Goal: Information Seeking & Learning: Get advice/opinions

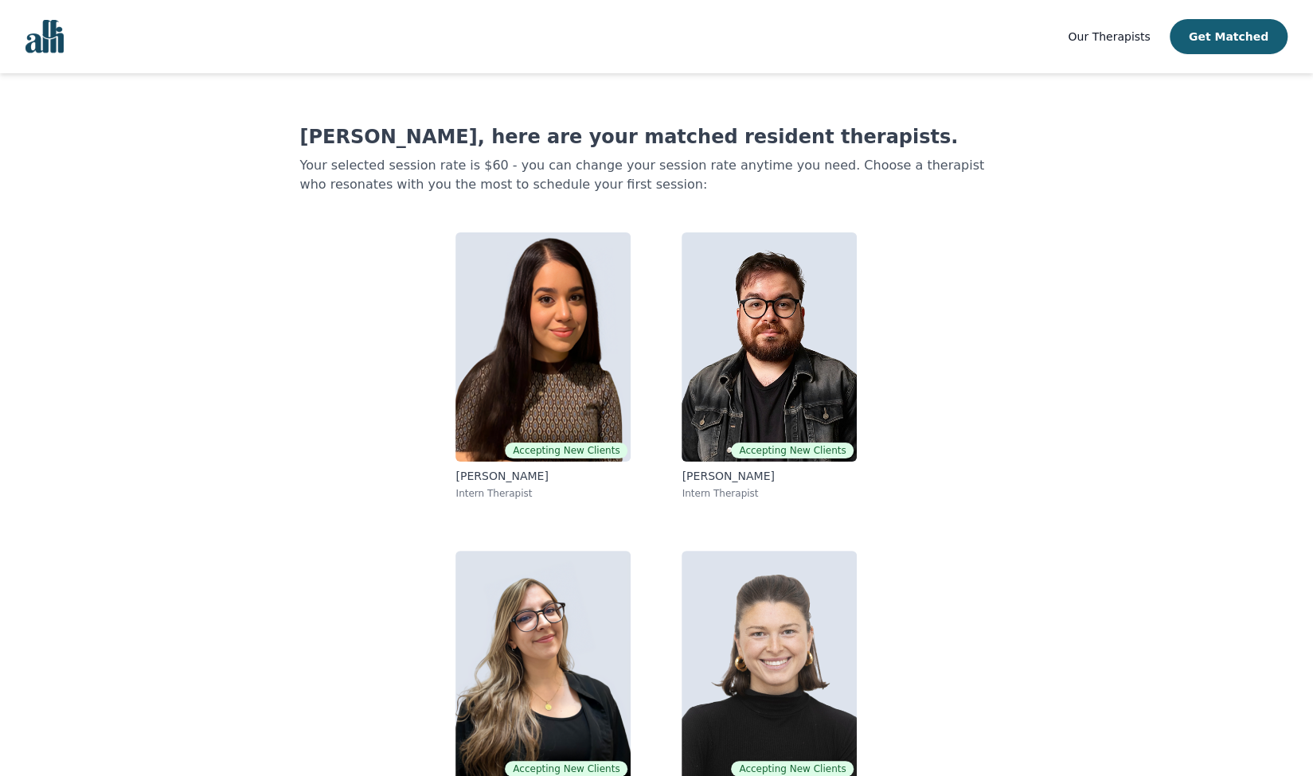
click at [1112, 45] on link "Our Therapists" at bounding box center [1109, 36] width 82 height 19
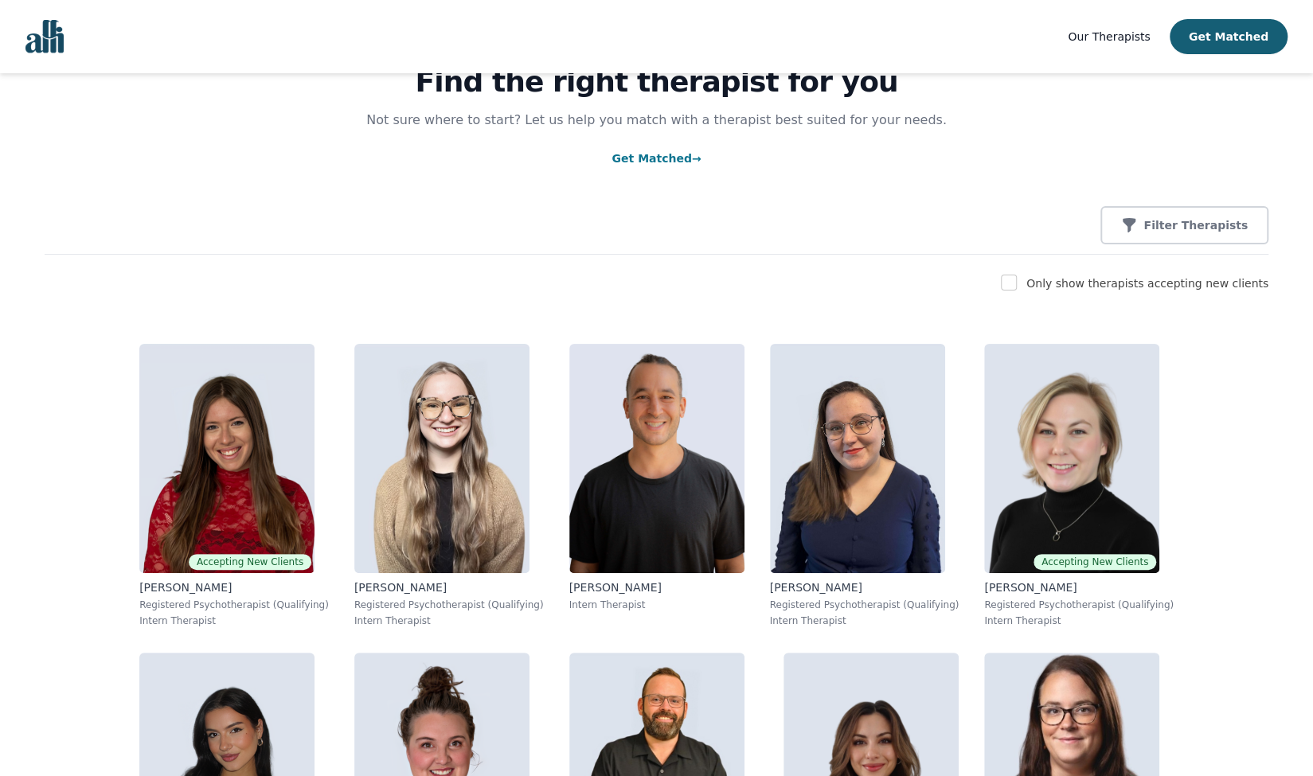
scroll to position [80, 0]
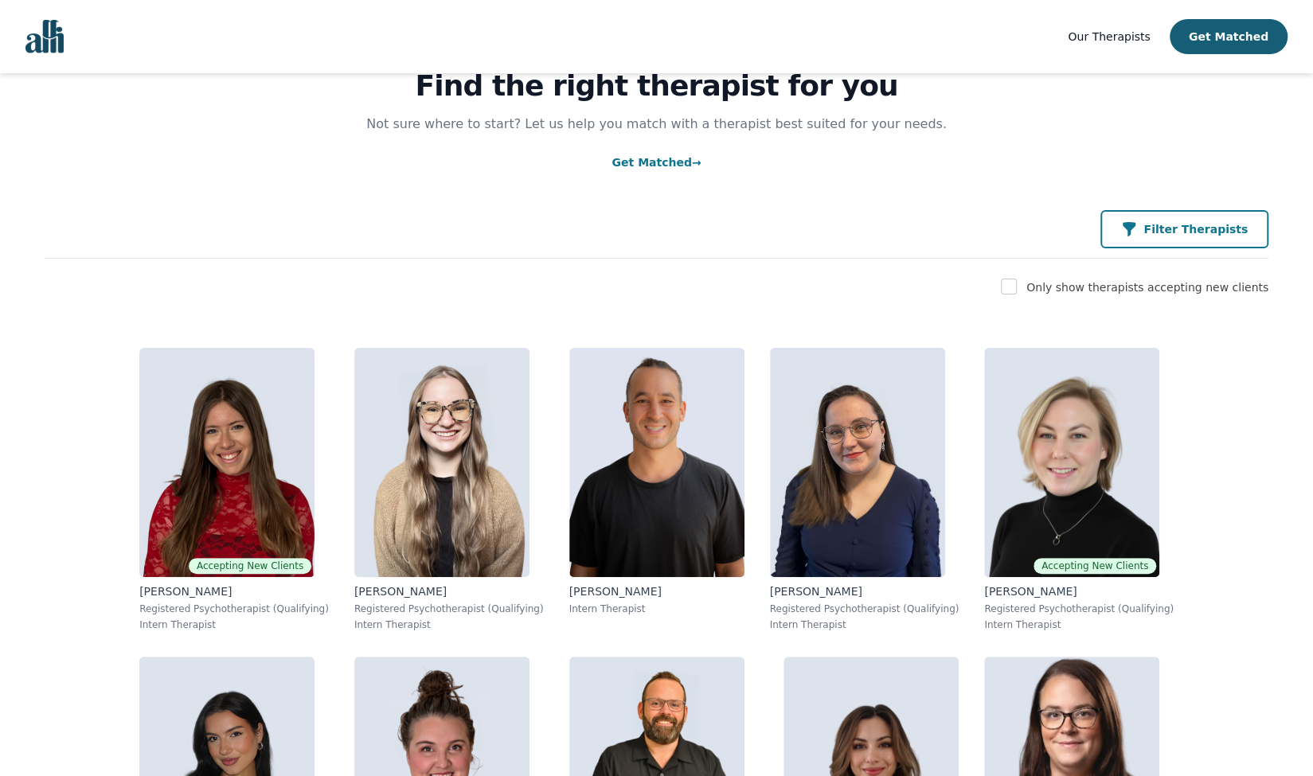
click at [1207, 225] on p "Filter Therapists" at bounding box center [1196, 229] width 104 height 16
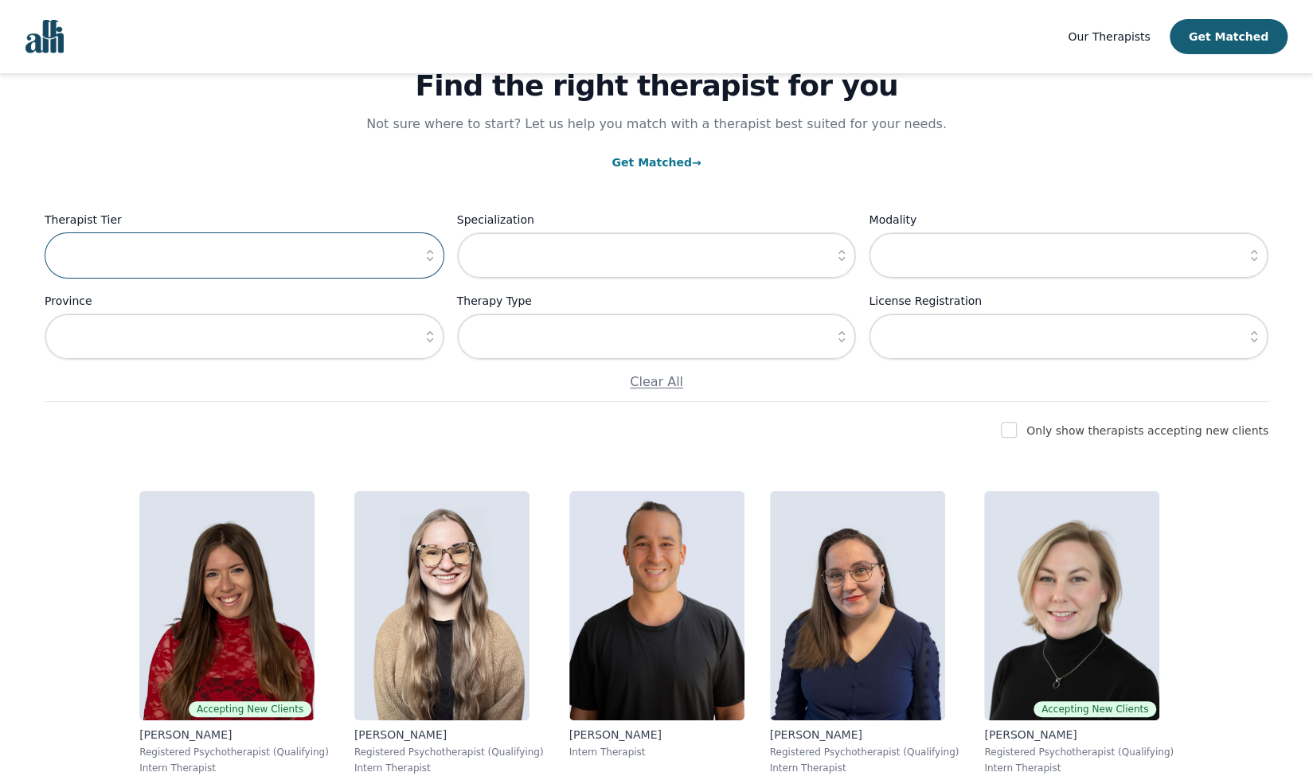
click at [408, 248] on input "text" at bounding box center [245, 256] width 400 height 46
click at [424, 256] on icon "button" at bounding box center [430, 256] width 16 height 16
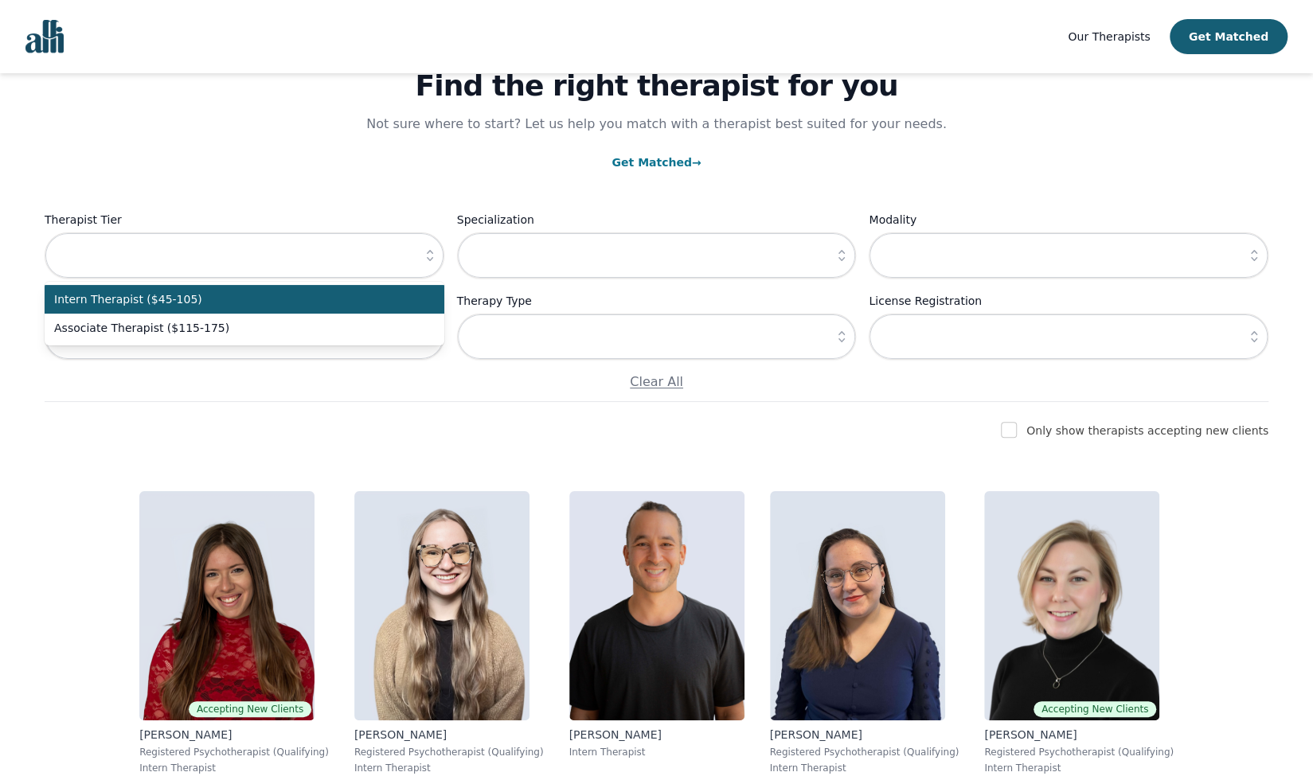
click at [424, 256] on icon "button" at bounding box center [430, 256] width 16 height 16
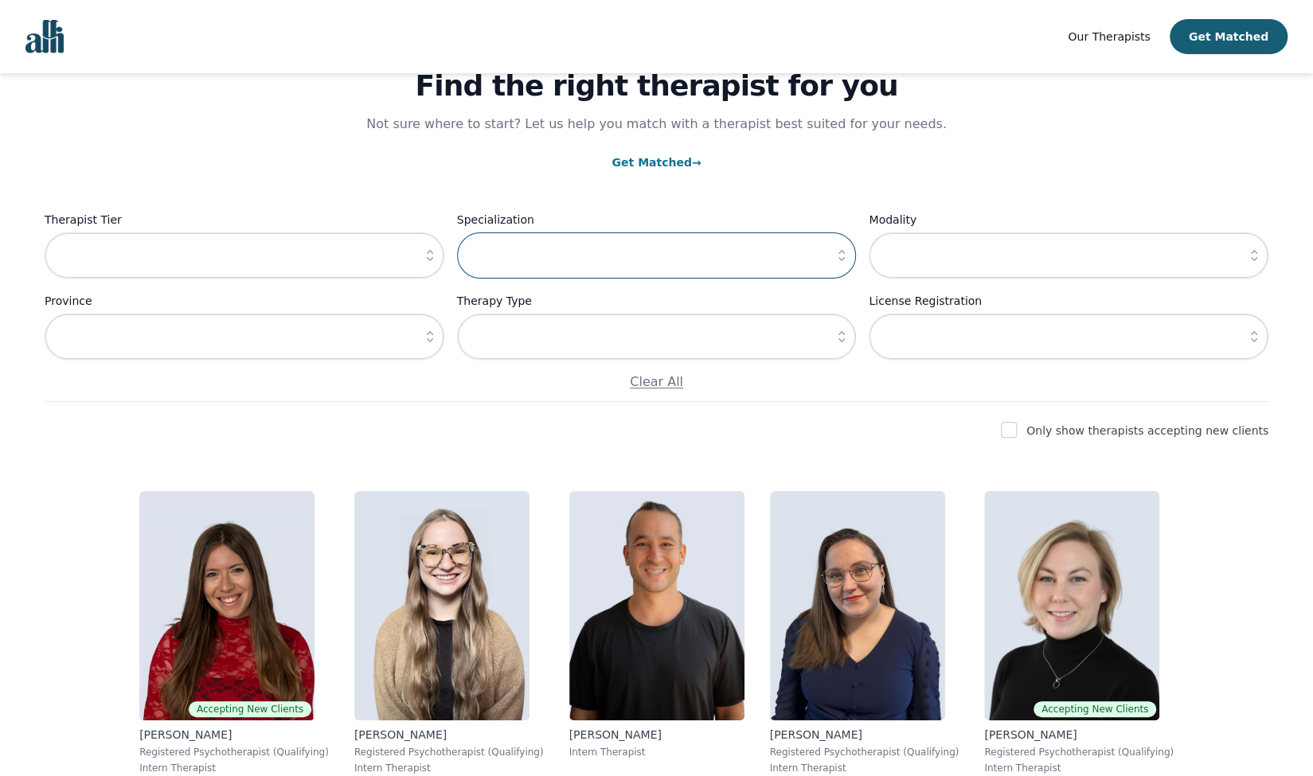
click at [641, 247] on input "text" at bounding box center [657, 256] width 400 height 46
click at [843, 256] on icon "button" at bounding box center [842, 256] width 16 height 16
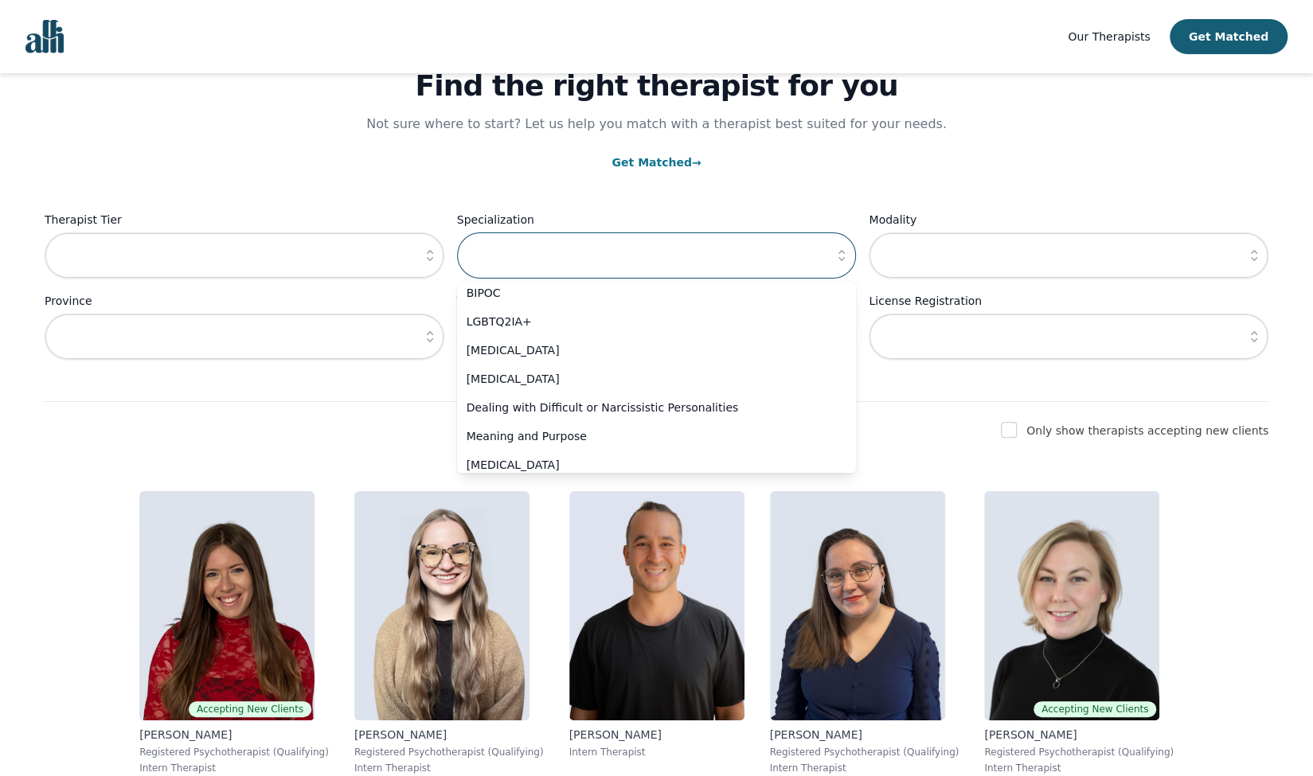
scroll to position [758, 0]
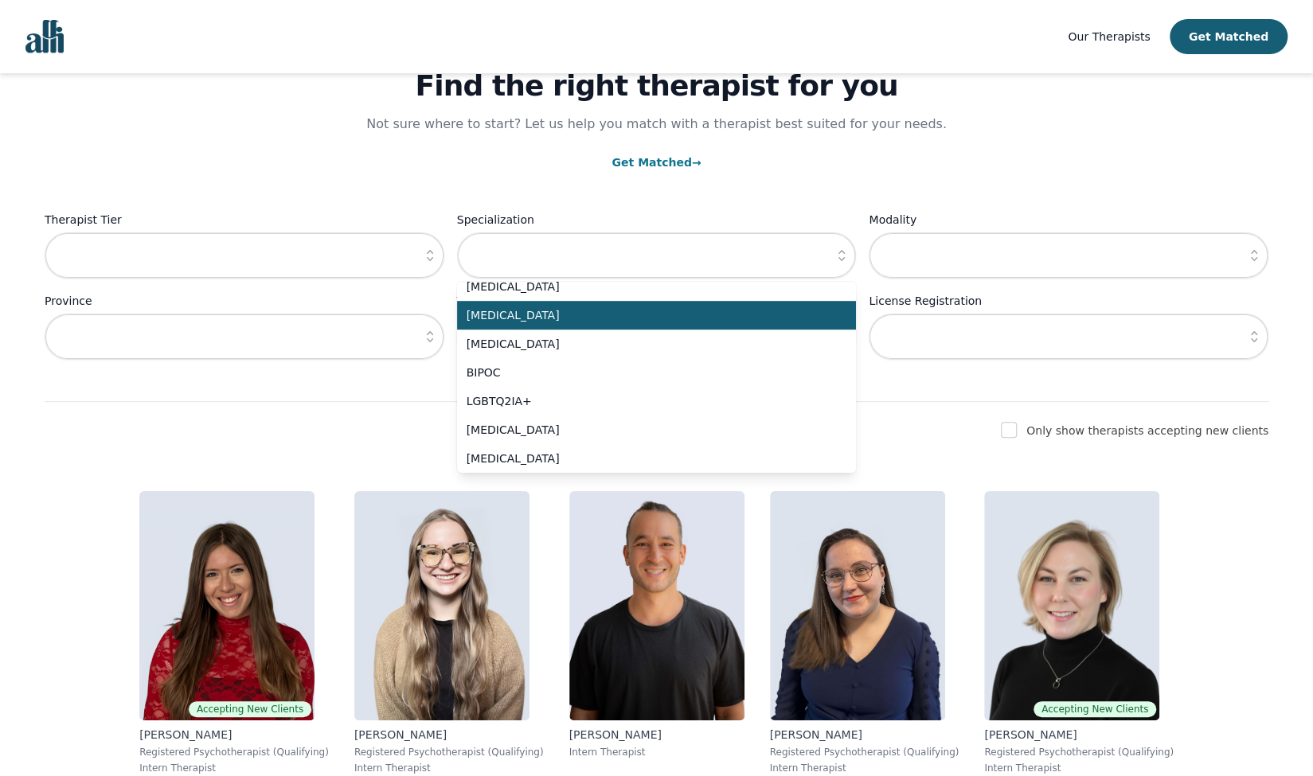
click at [557, 316] on span "[MEDICAL_DATA]" at bounding box center [648, 315] width 362 height 16
type input "[MEDICAL_DATA]"
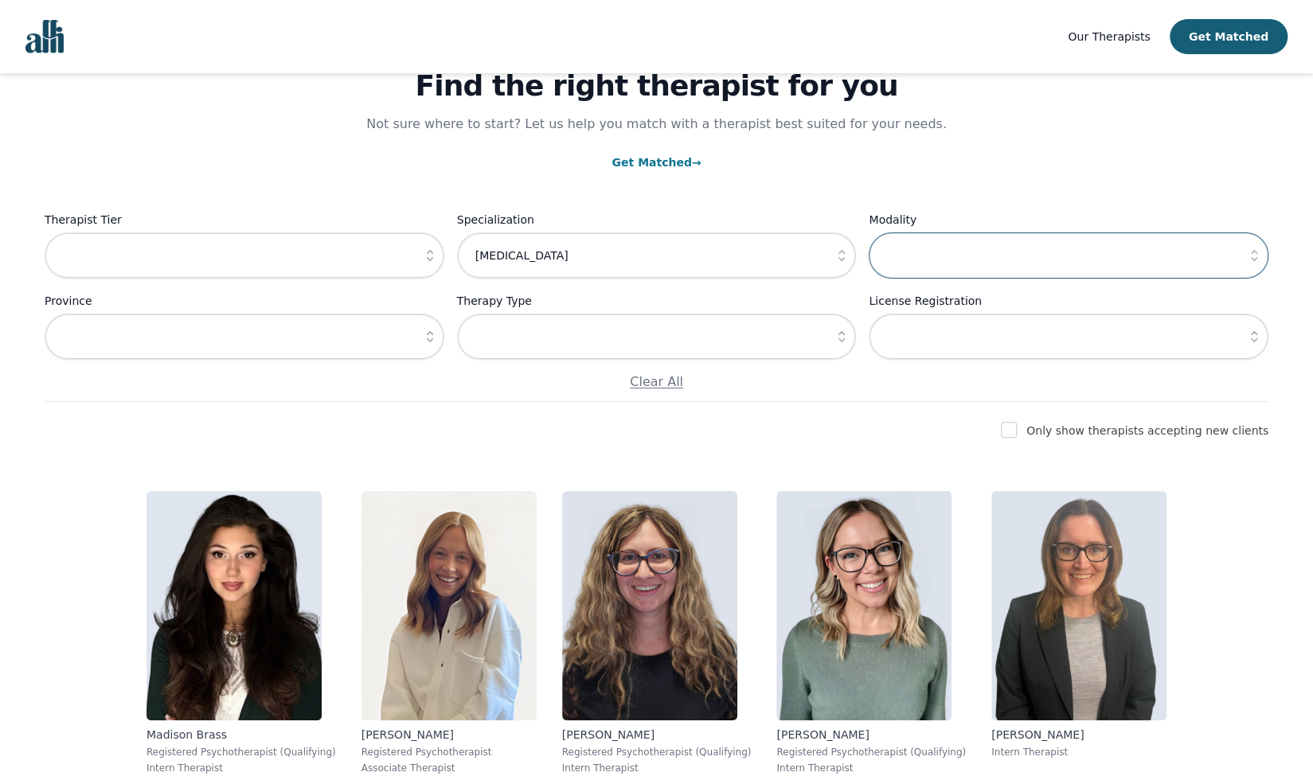
click at [997, 278] on input "text" at bounding box center [1069, 256] width 400 height 46
click at [1253, 262] on icon "button" at bounding box center [1254, 256] width 16 height 16
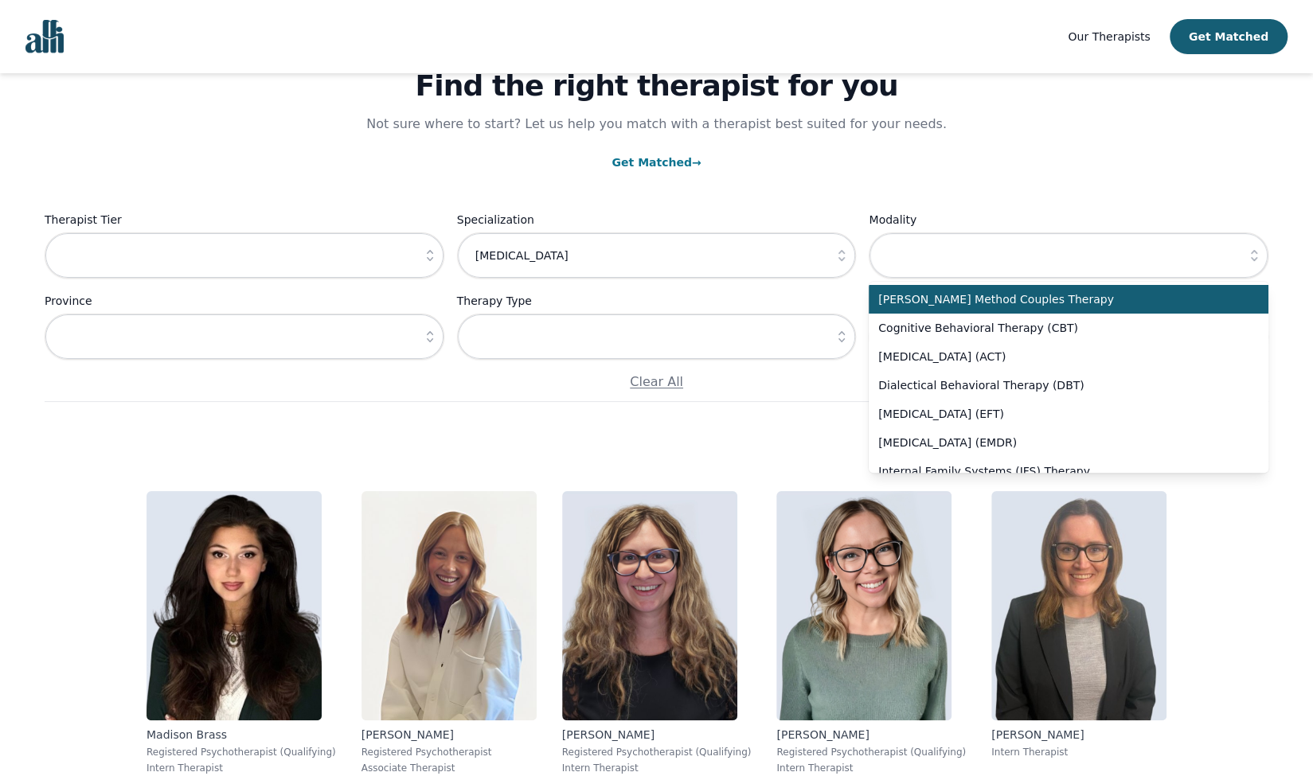
click at [1253, 262] on icon "button" at bounding box center [1254, 256] width 16 height 16
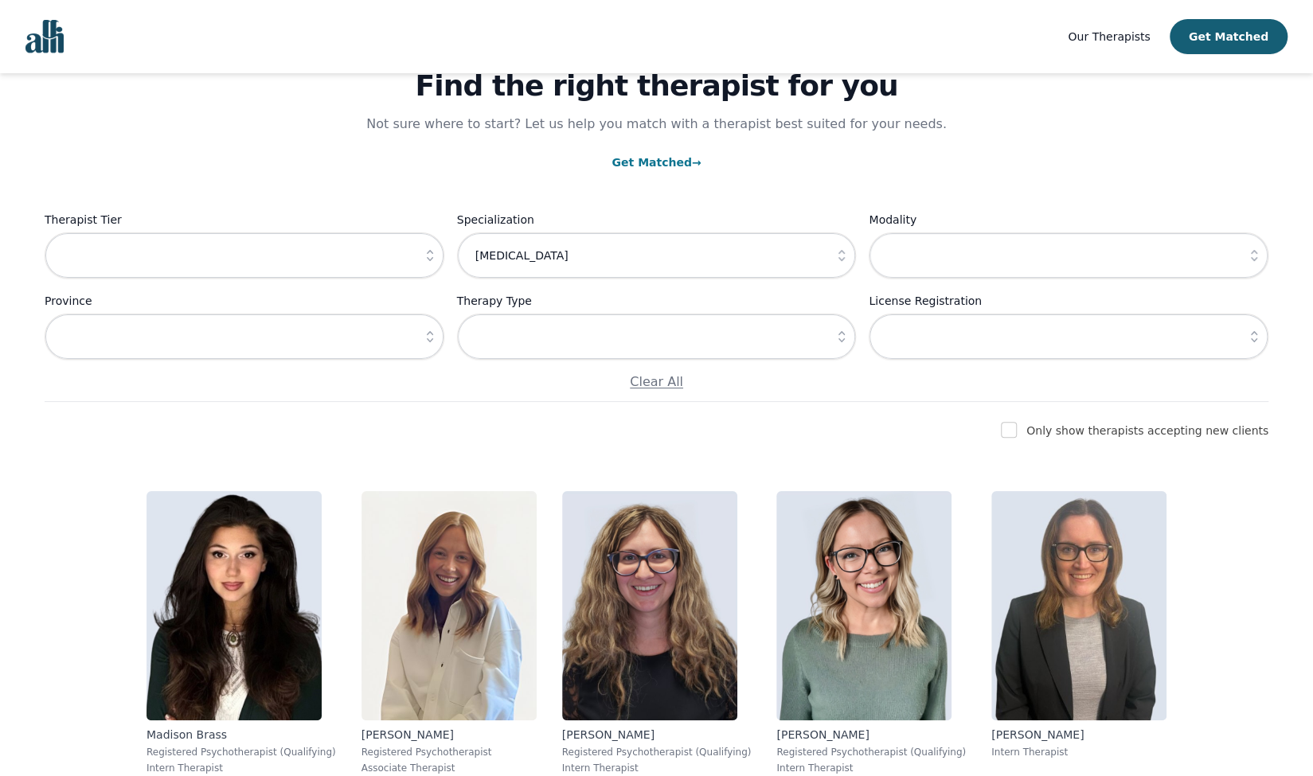
click at [424, 342] on icon "button" at bounding box center [430, 337] width 16 height 16
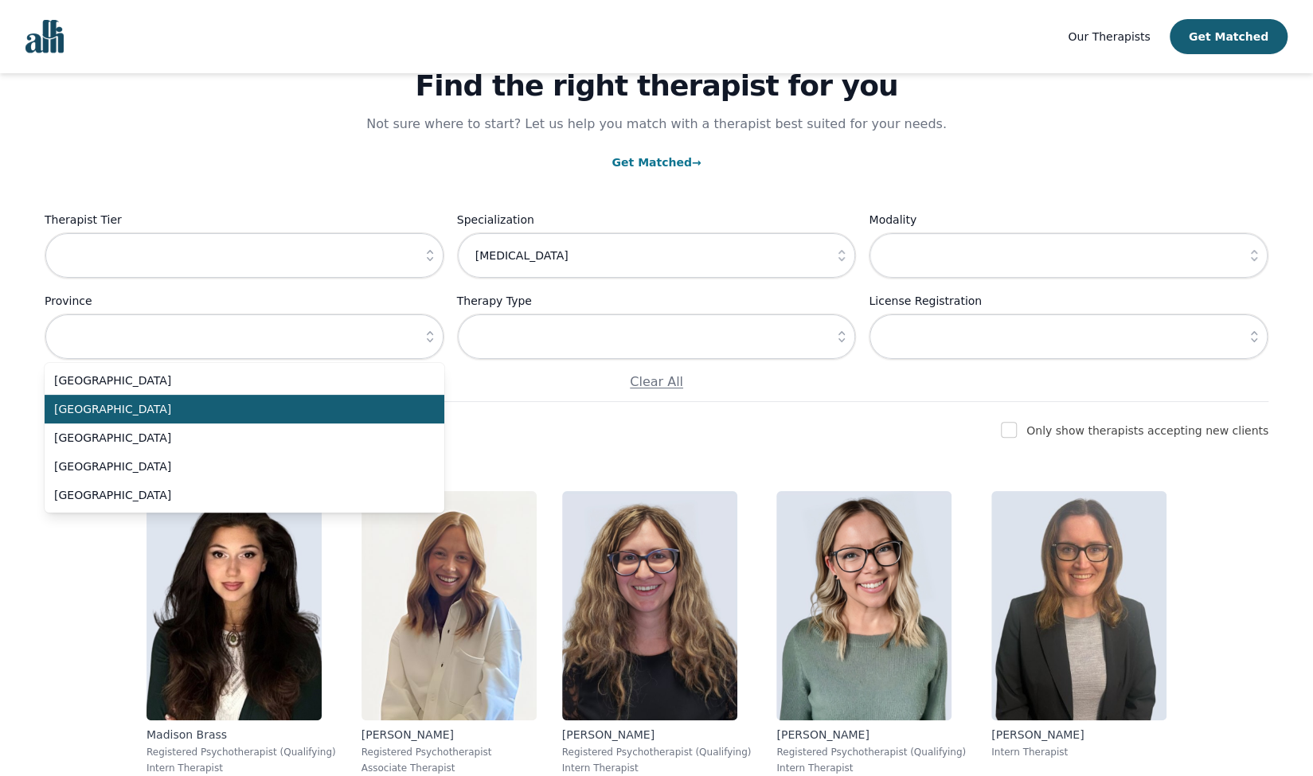
click at [307, 406] on span "[GEOGRAPHIC_DATA]" at bounding box center [235, 409] width 362 height 16
type input "[GEOGRAPHIC_DATA]"
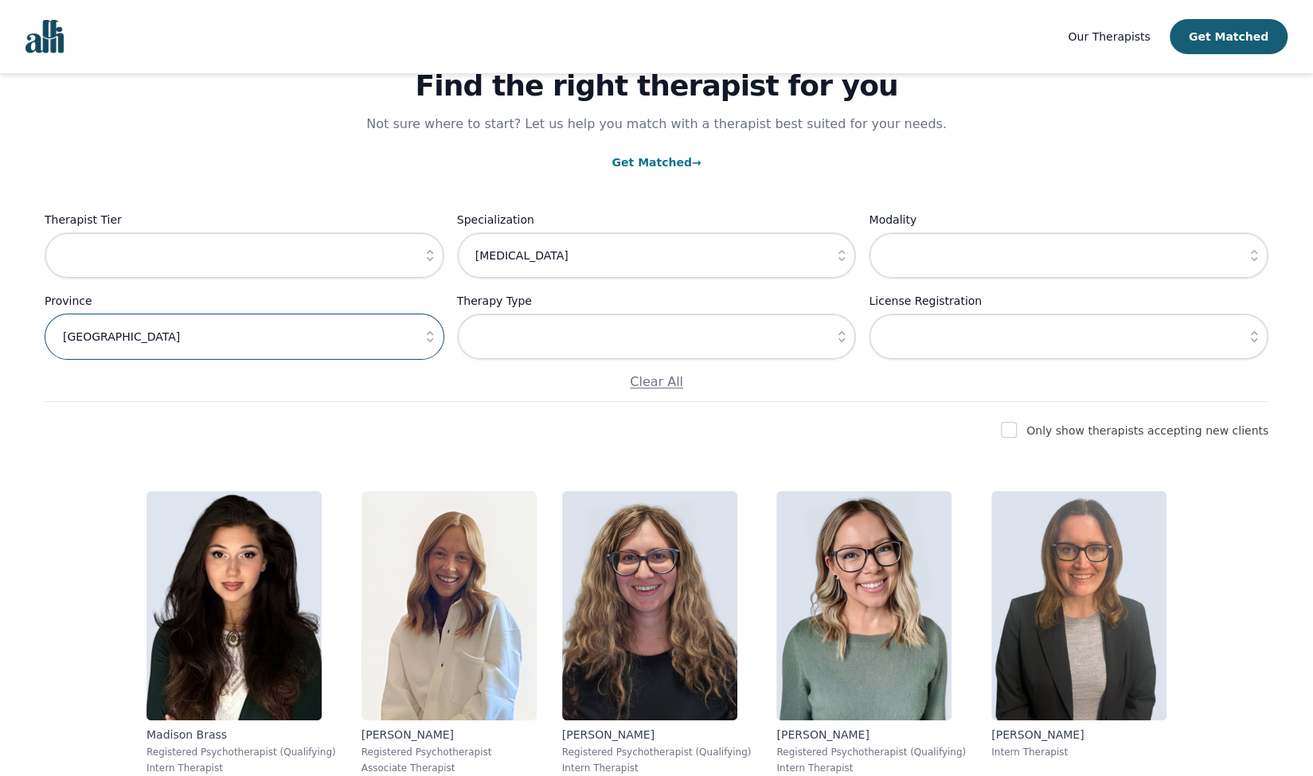
scroll to position [166, 0]
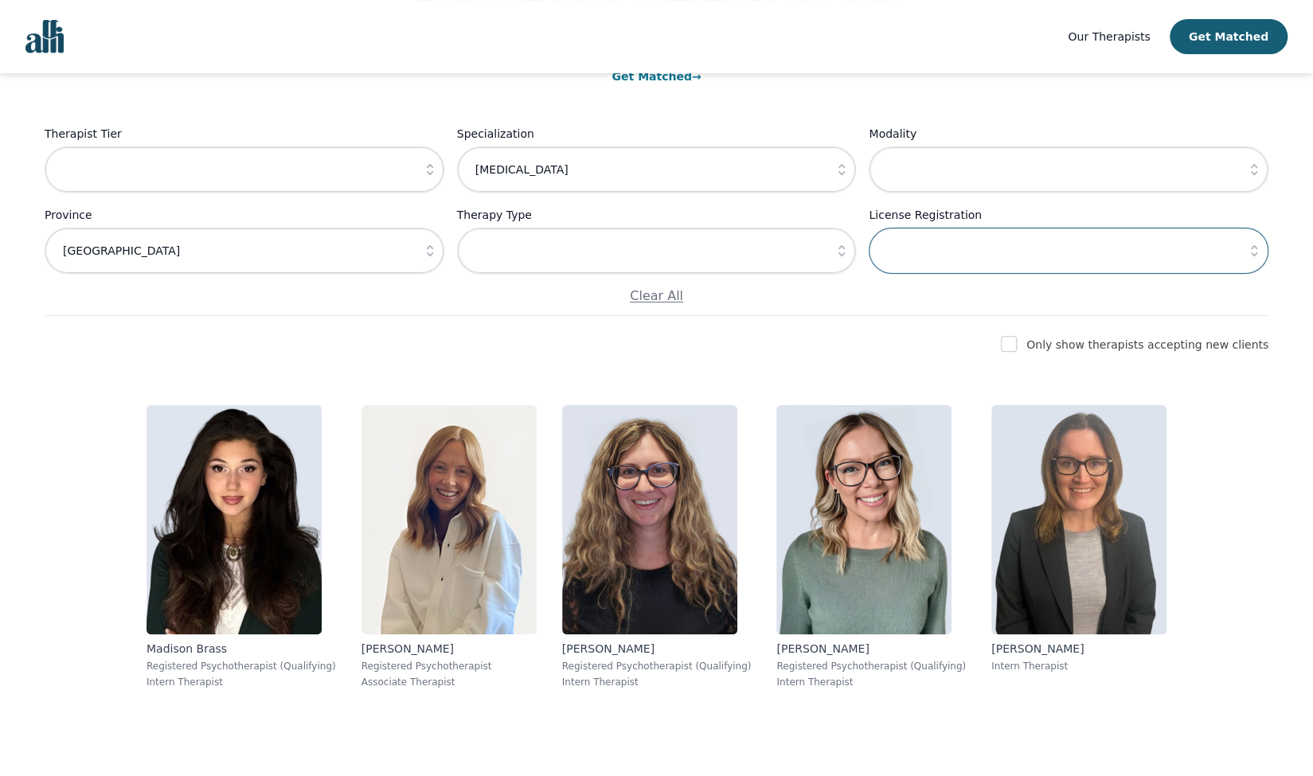
click at [989, 248] on input "text" at bounding box center [1069, 251] width 400 height 46
click at [1256, 253] on icon "button" at bounding box center [1254, 250] width 6 height 11
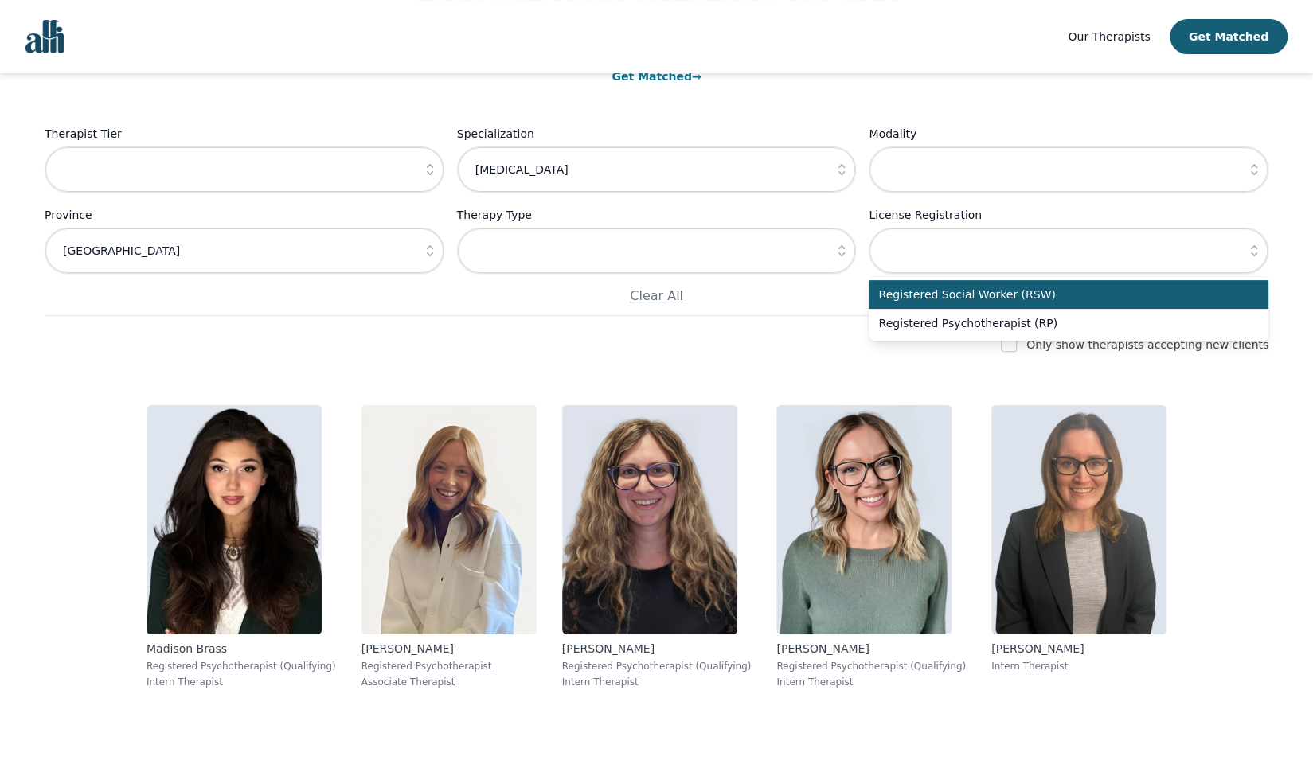
click at [1256, 253] on icon "button" at bounding box center [1254, 250] width 6 height 11
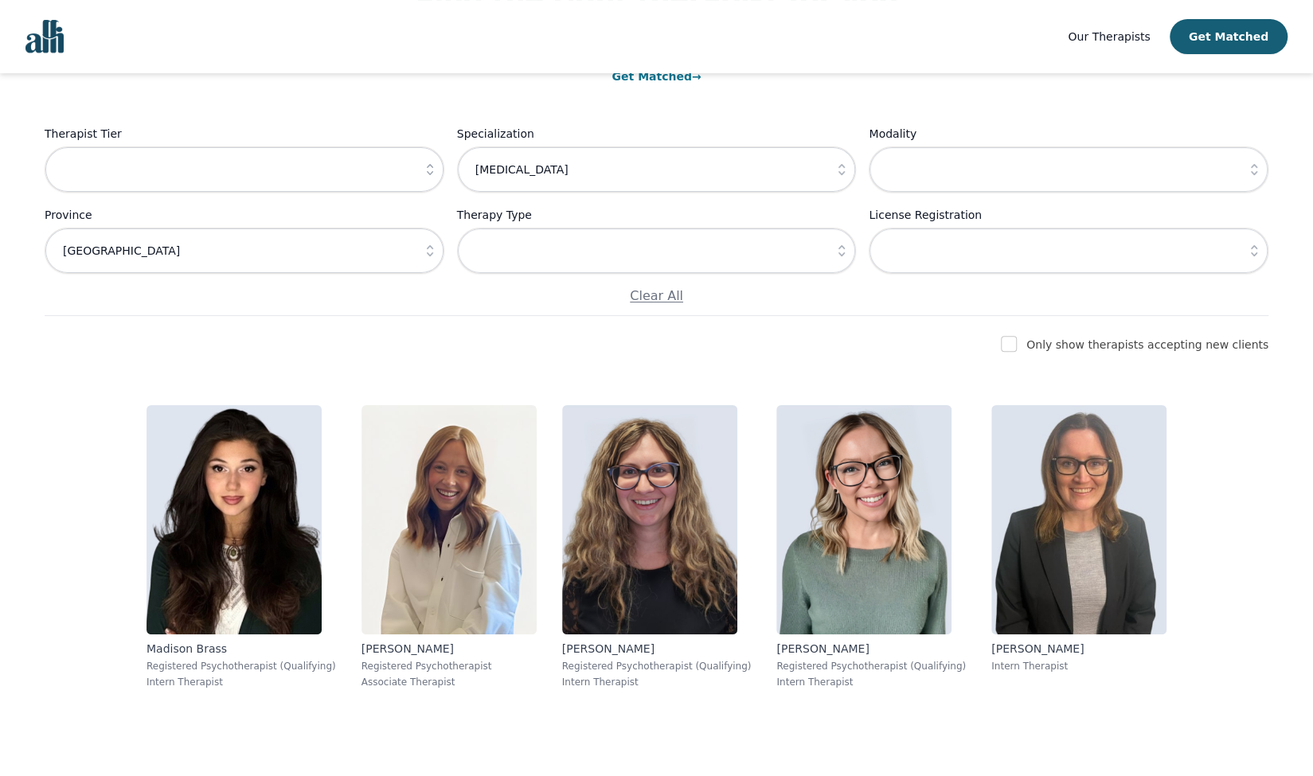
click at [835, 255] on icon "button" at bounding box center [842, 251] width 16 height 16
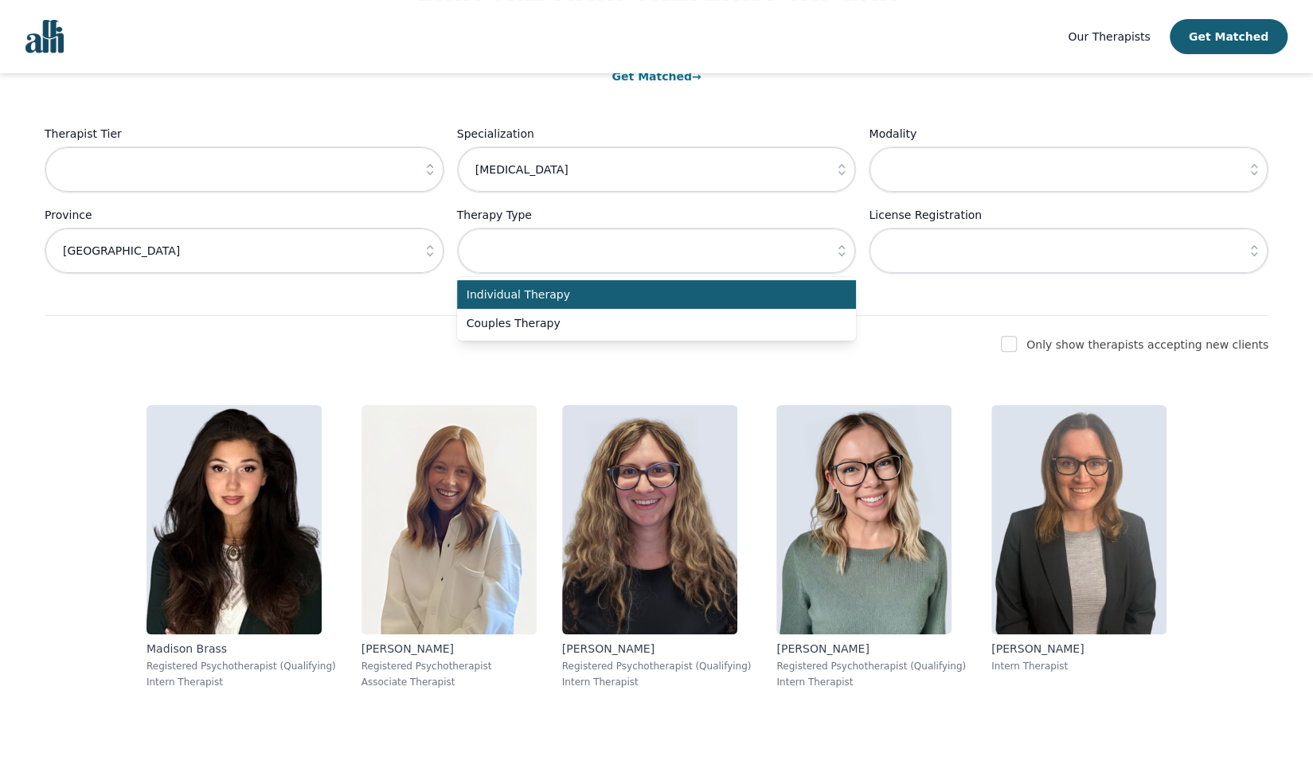
click at [665, 295] on span "Individual Therapy" at bounding box center [648, 295] width 362 height 16
type input "Individual Therapy"
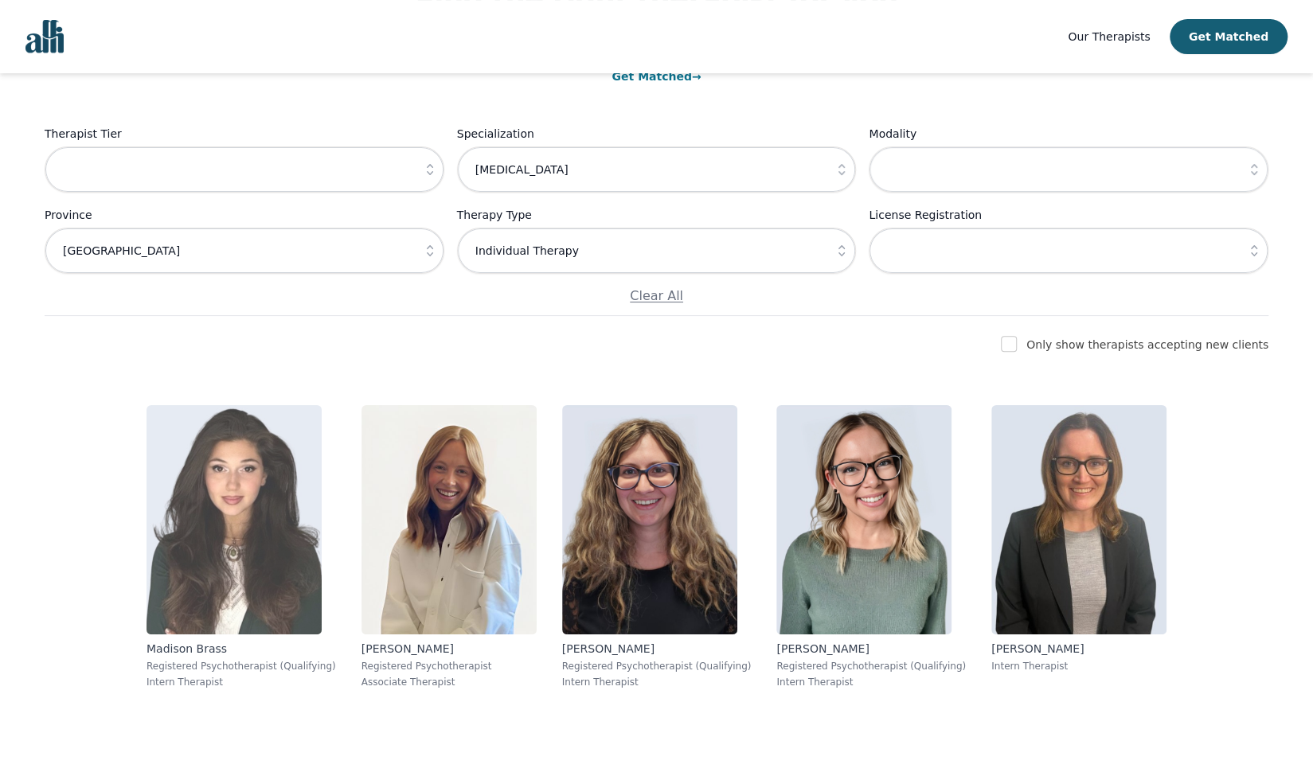
click at [275, 545] on img at bounding box center [234, 519] width 175 height 229
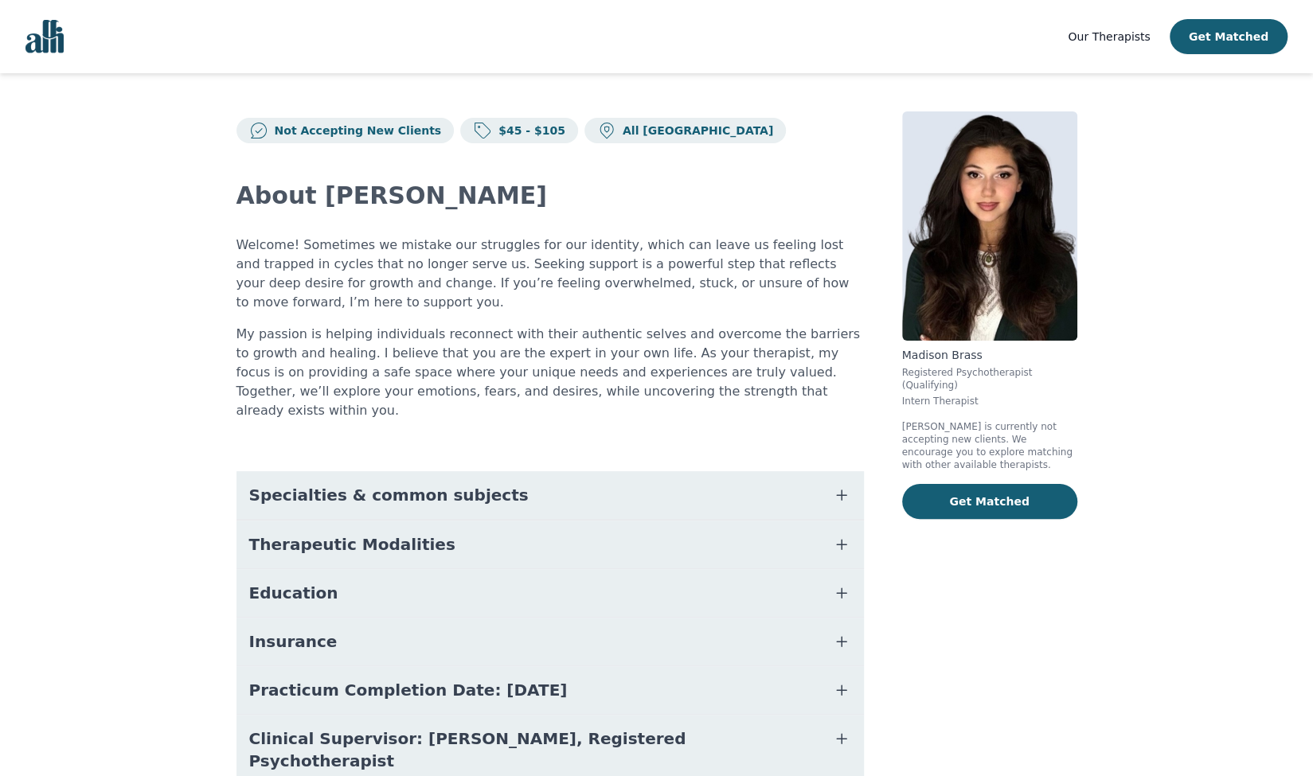
scroll to position [22, 0]
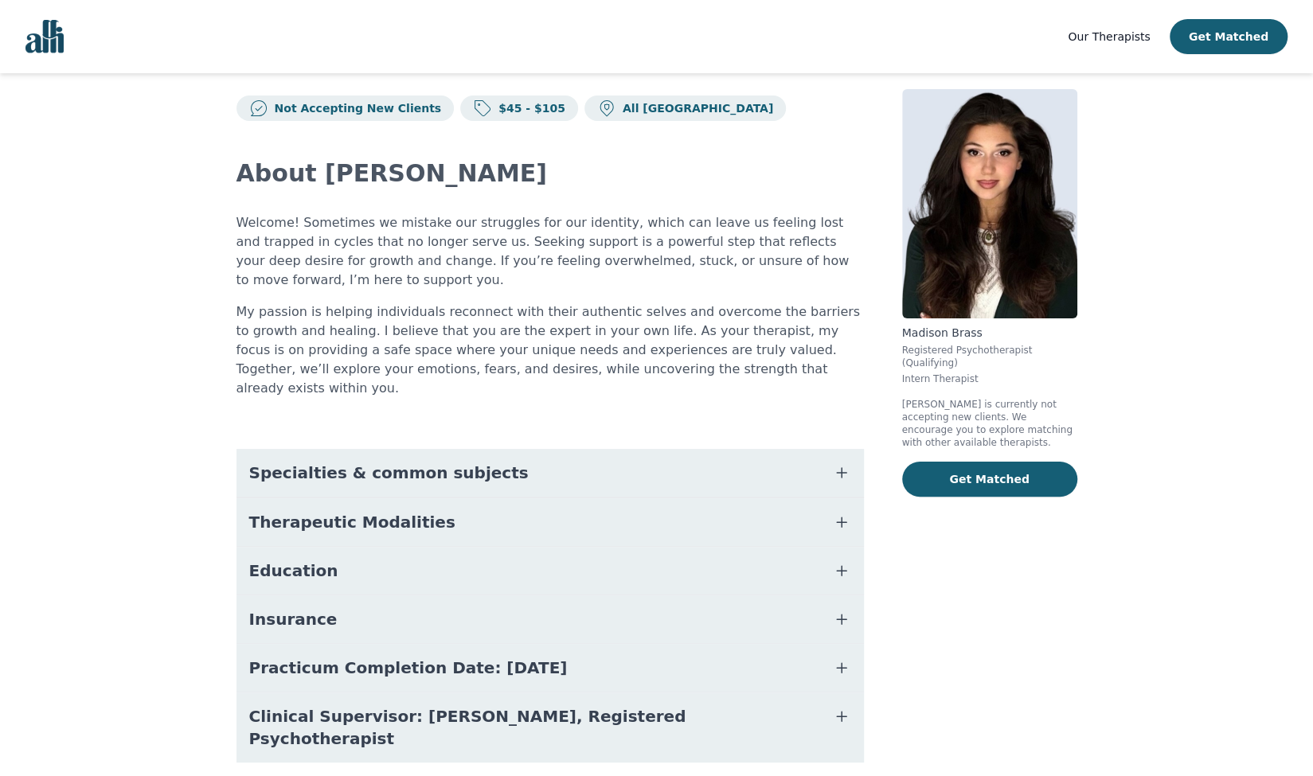
click at [381, 462] on span "Specialties & common subjects" at bounding box center [389, 473] width 280 height 22
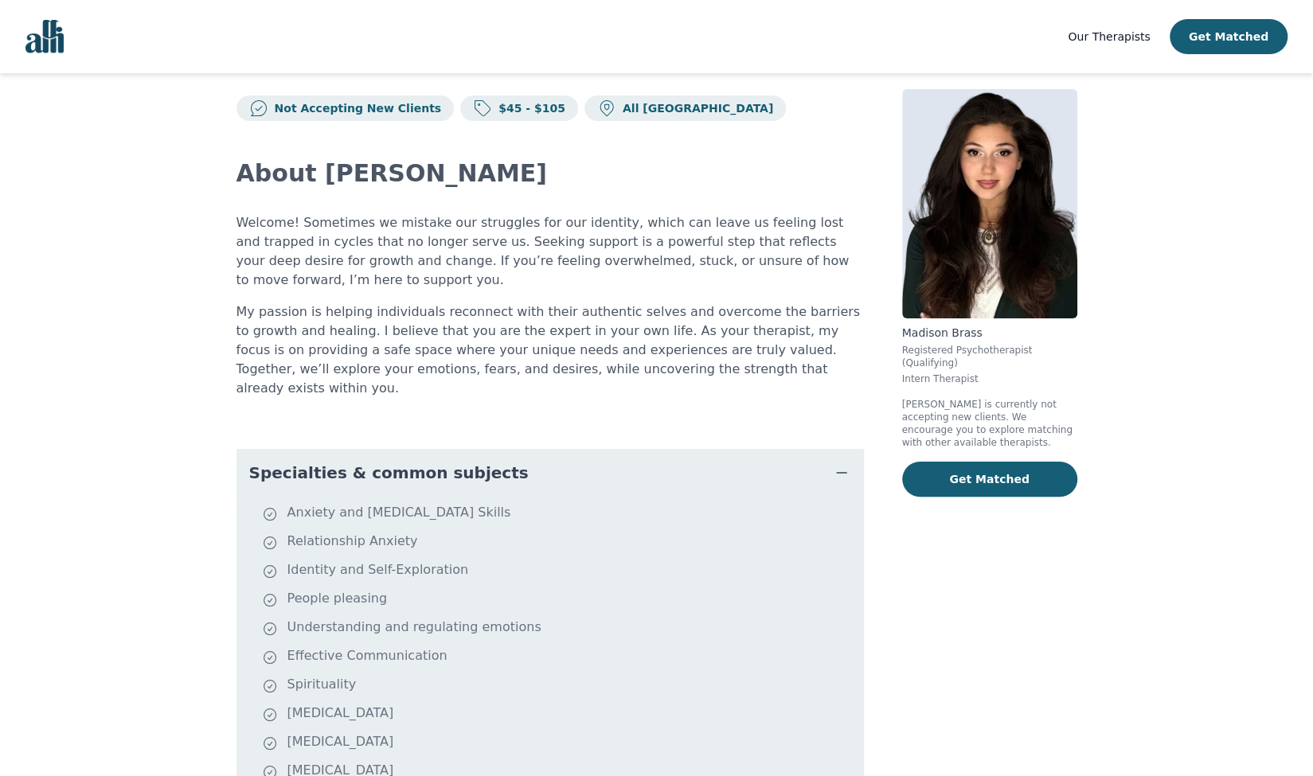
click at [381, 462] on span "Specialties & common subjects" at bounding box center [389, 473] width 280 height 22
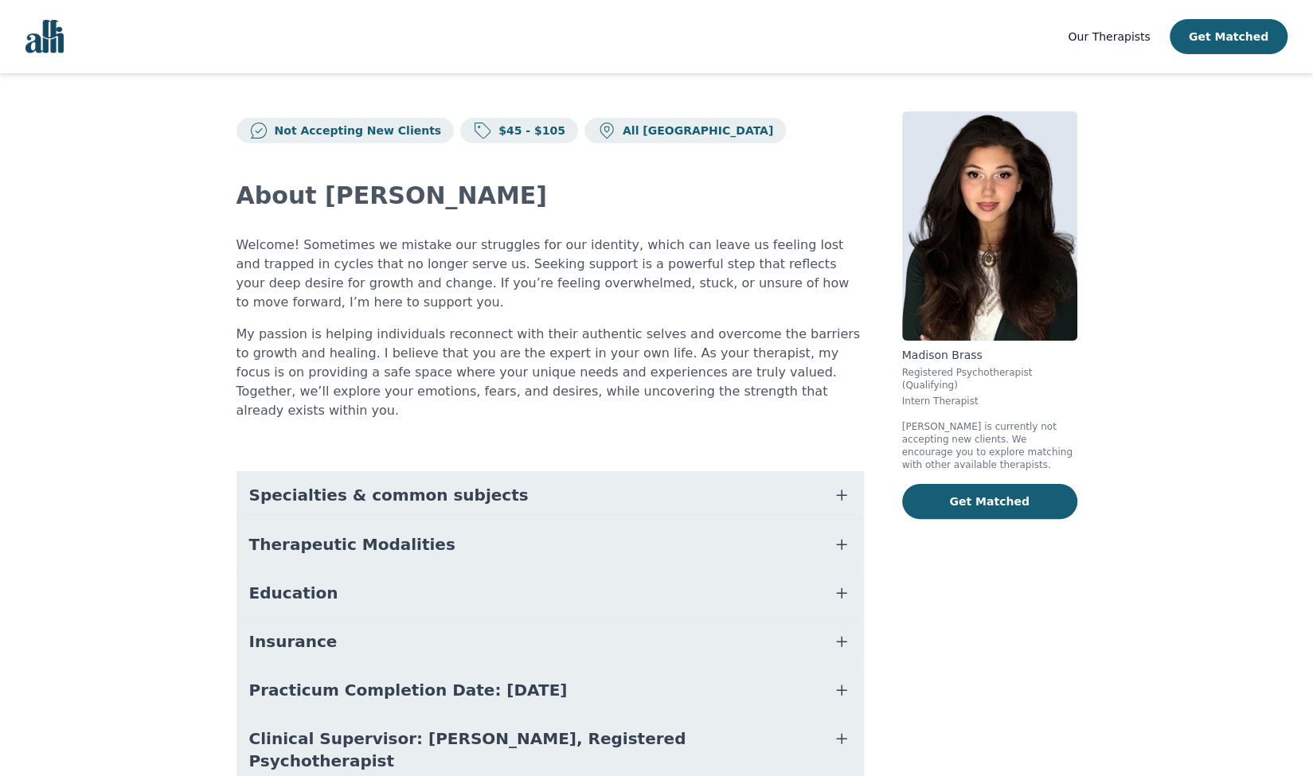
scroll to position [22, 0]
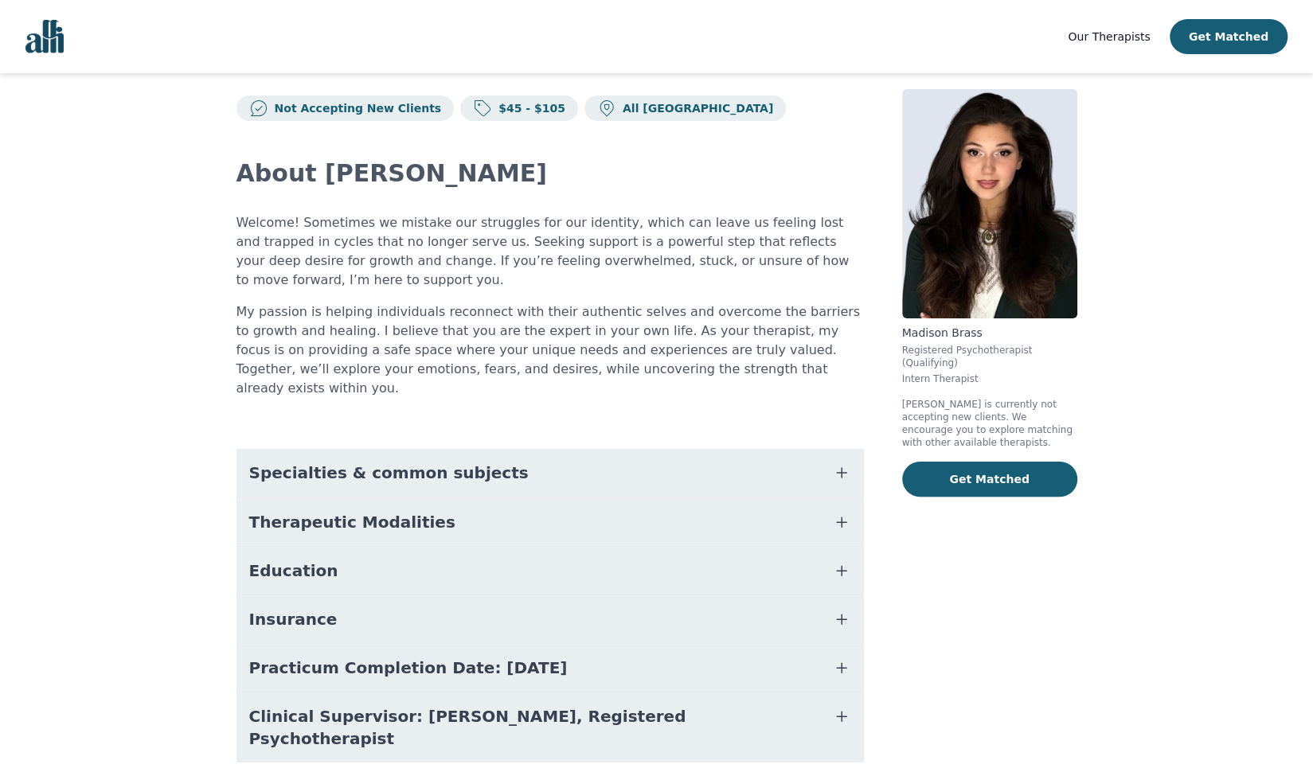
click at [1142, 35] on span "Our Therapists" at bounding box center [1109, 36] width 82 height 13
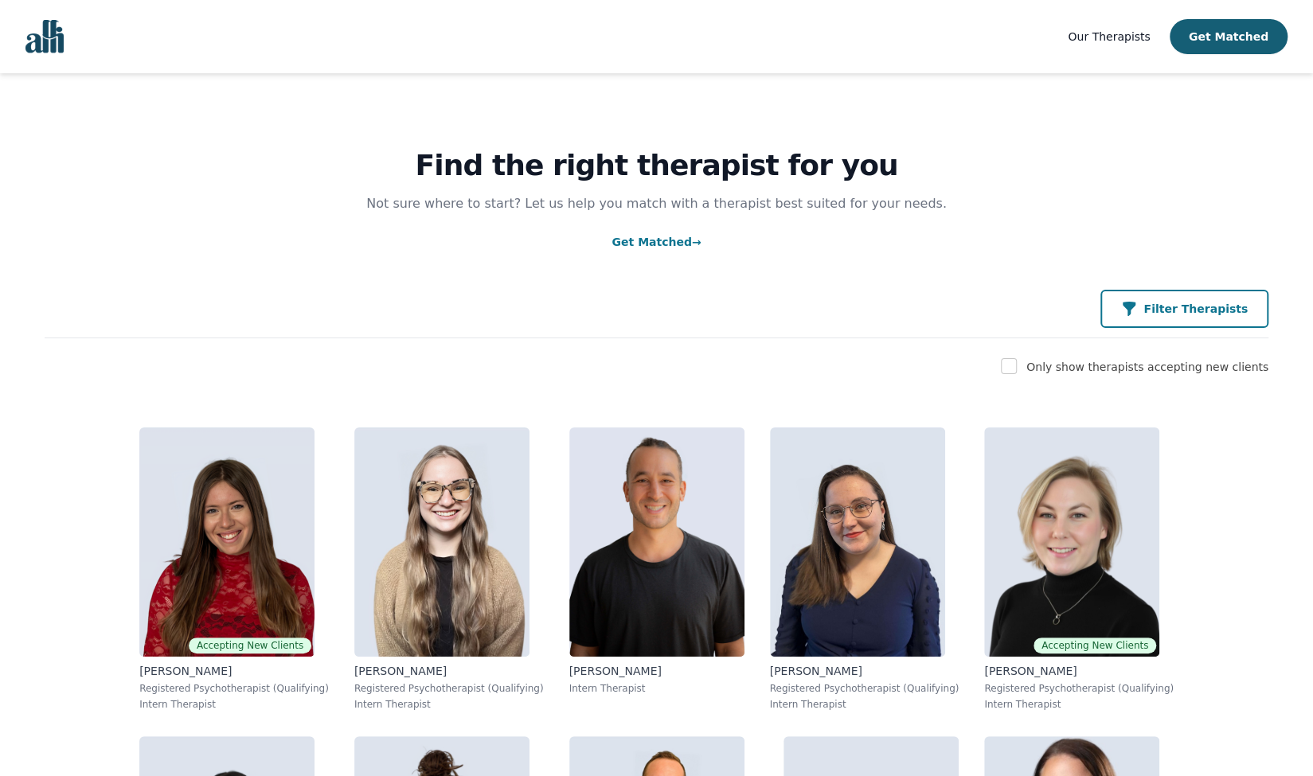
click at [1238, 315] on p "Filter Therapists" at bounding box center [1196, 309] width 104 height 16
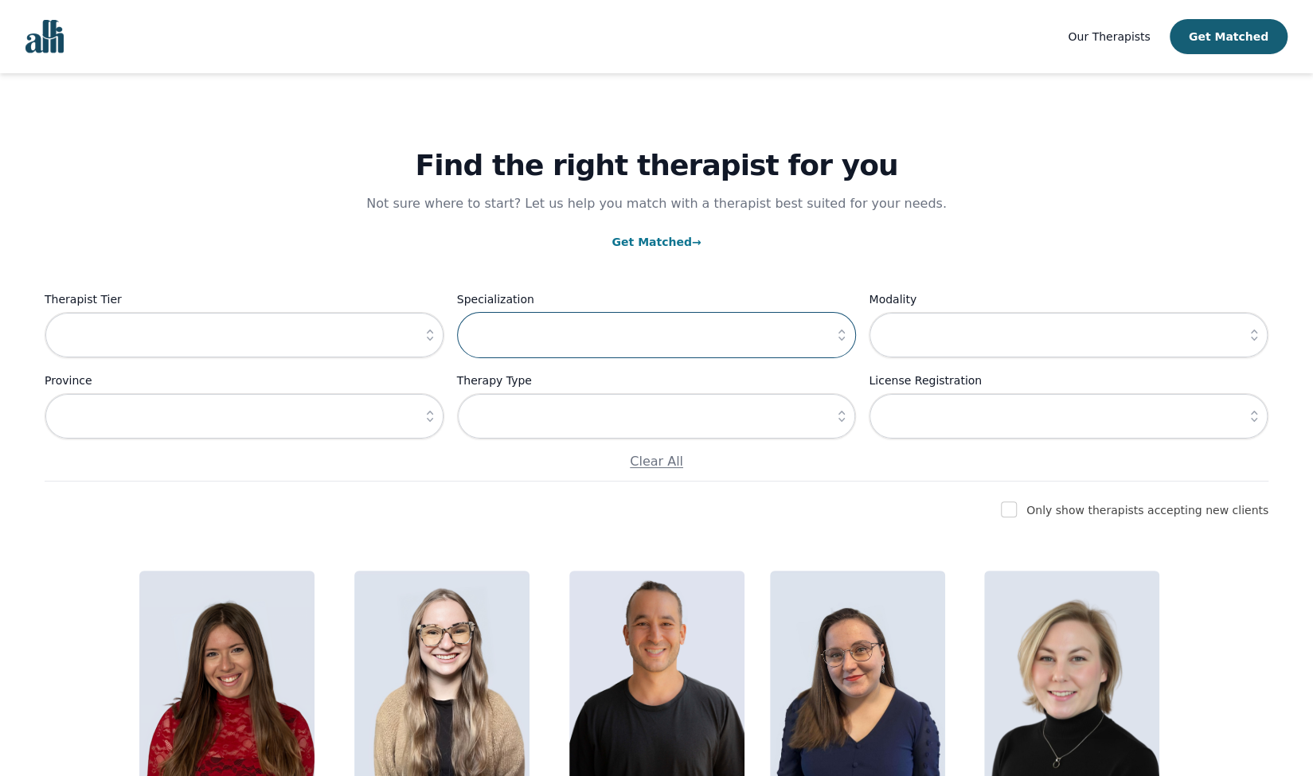
click at [573, 345] on input "text" at bounding box center [657, 335] width 400 height 46
click at [841, 336] on icon "button" at bounding box center [842, 335] width 16 height 16
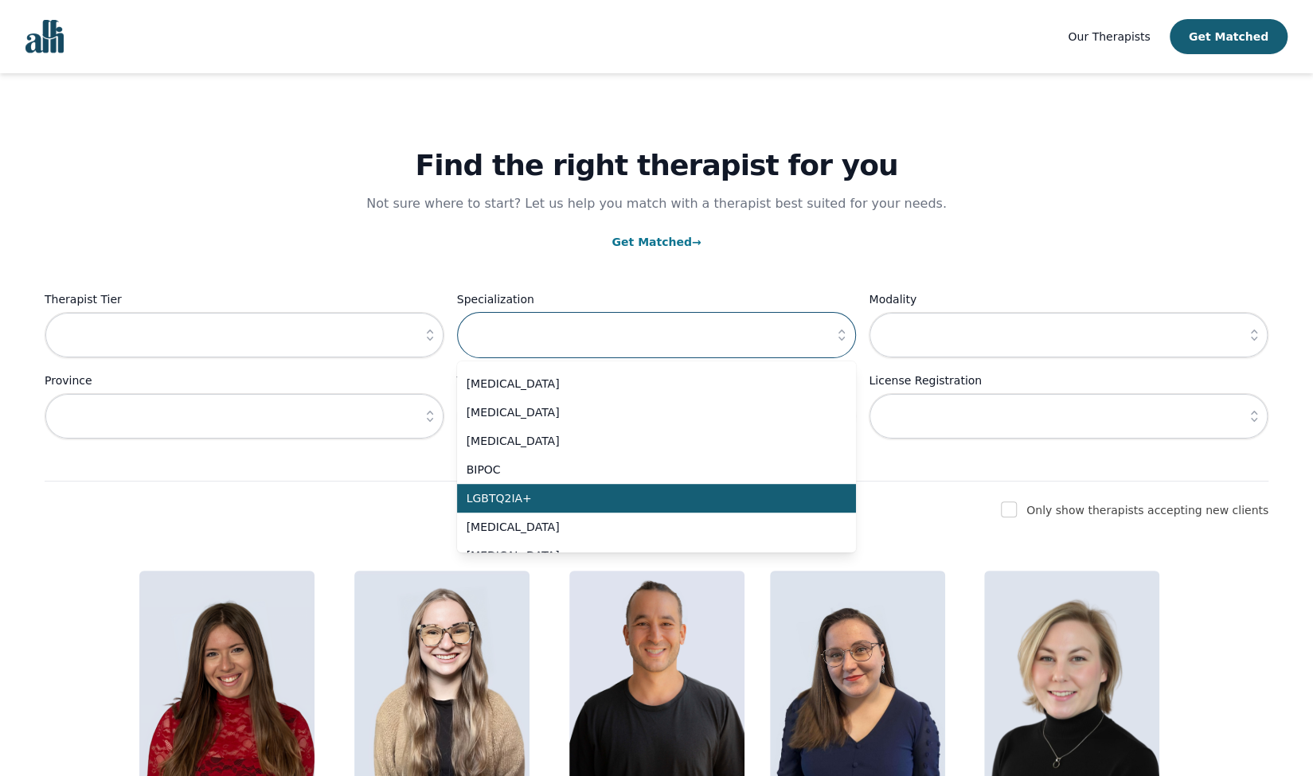
scroll to position [717, 0]
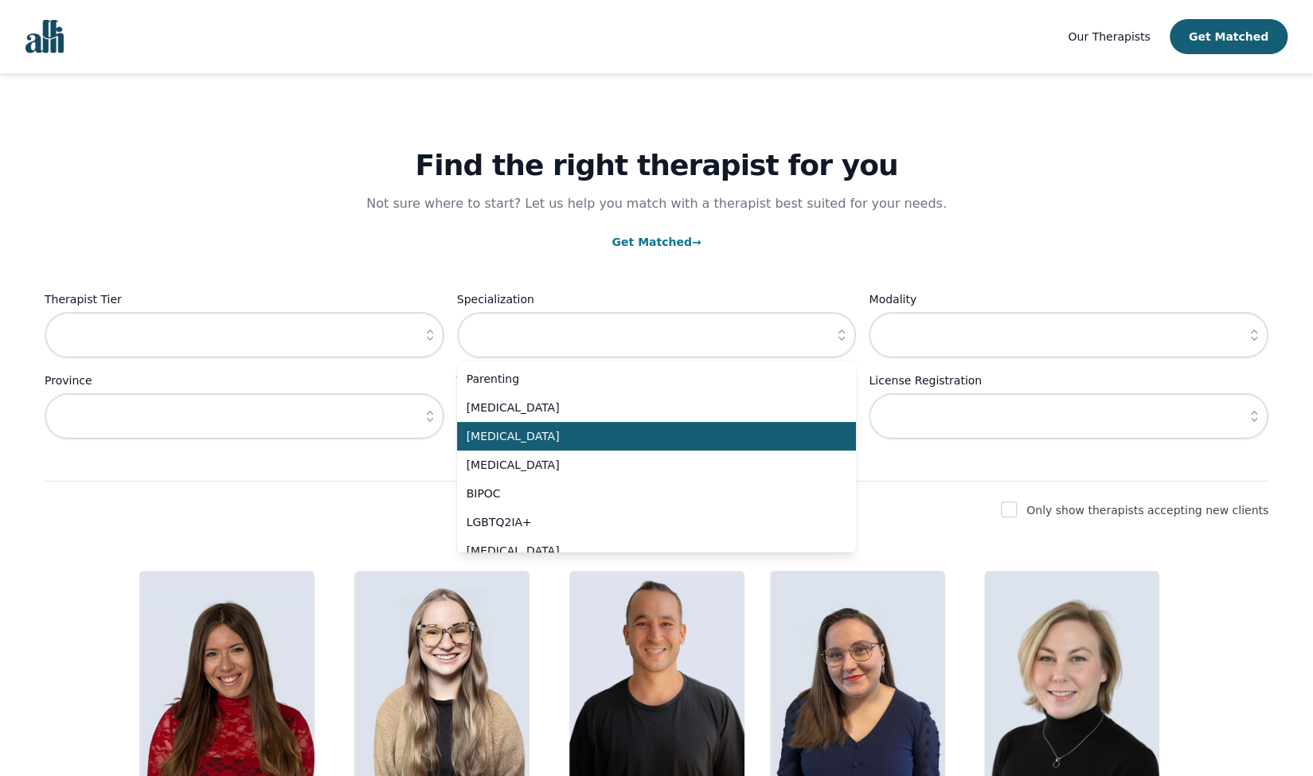
click at [543, 429] on span "[MEDICAL_DATA]" at bounding box center [648, 436] width 362 height 16
type input "[MEDICAL_DATA]"
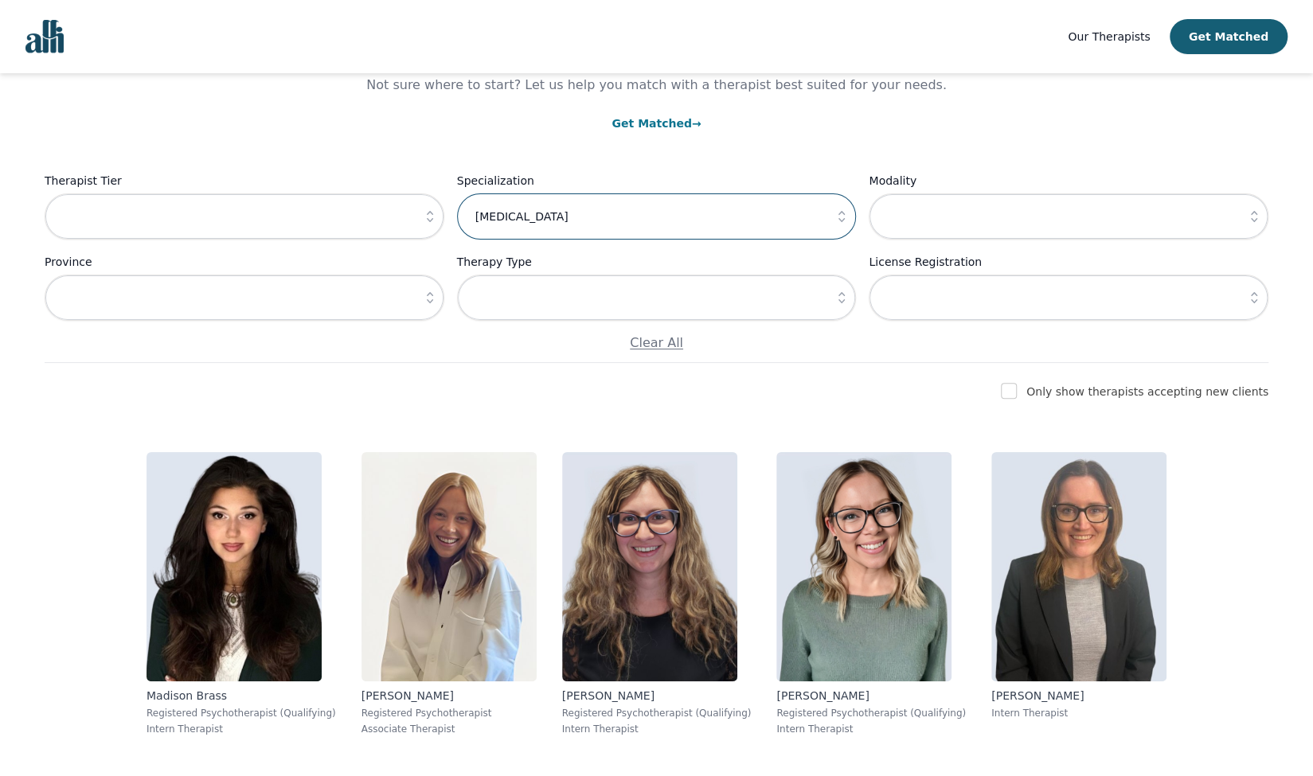
scroll to position [166, 0]
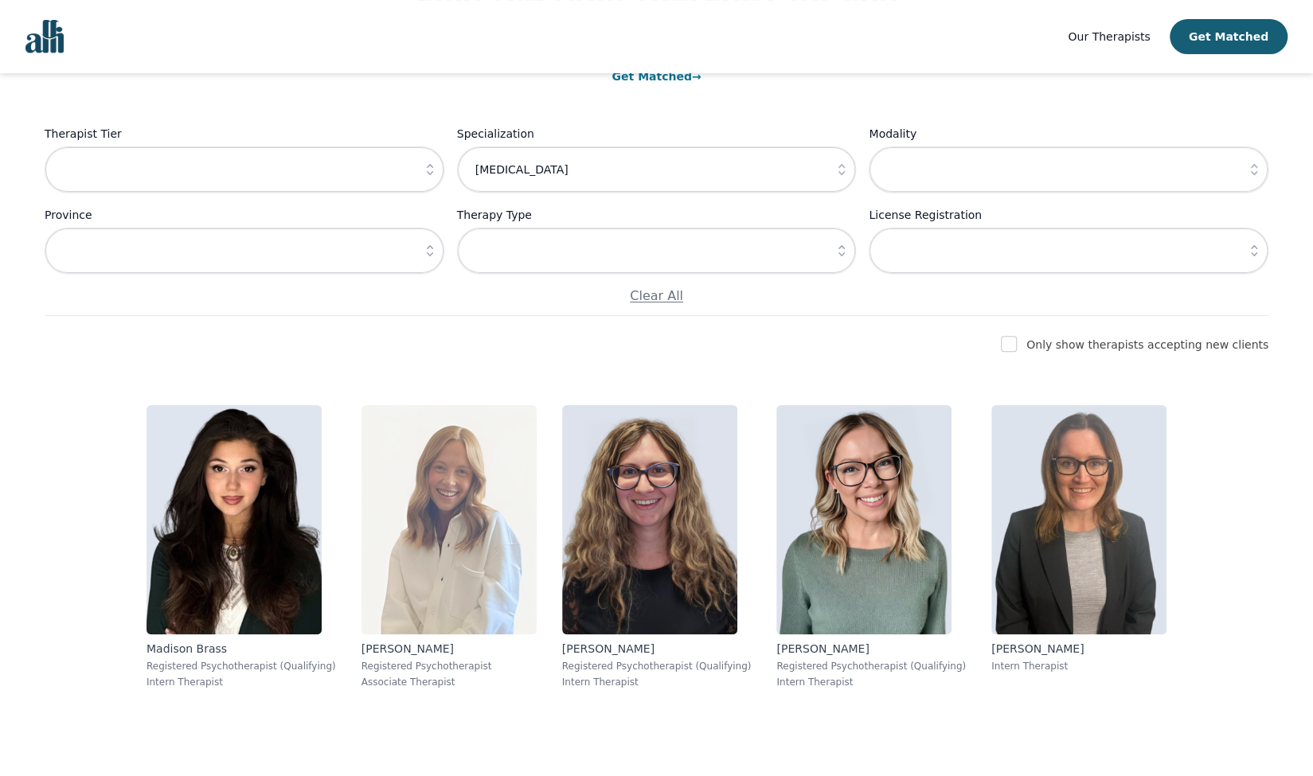
click at [510, 462] on img at bounding box center [449, 519] width 175 height 229
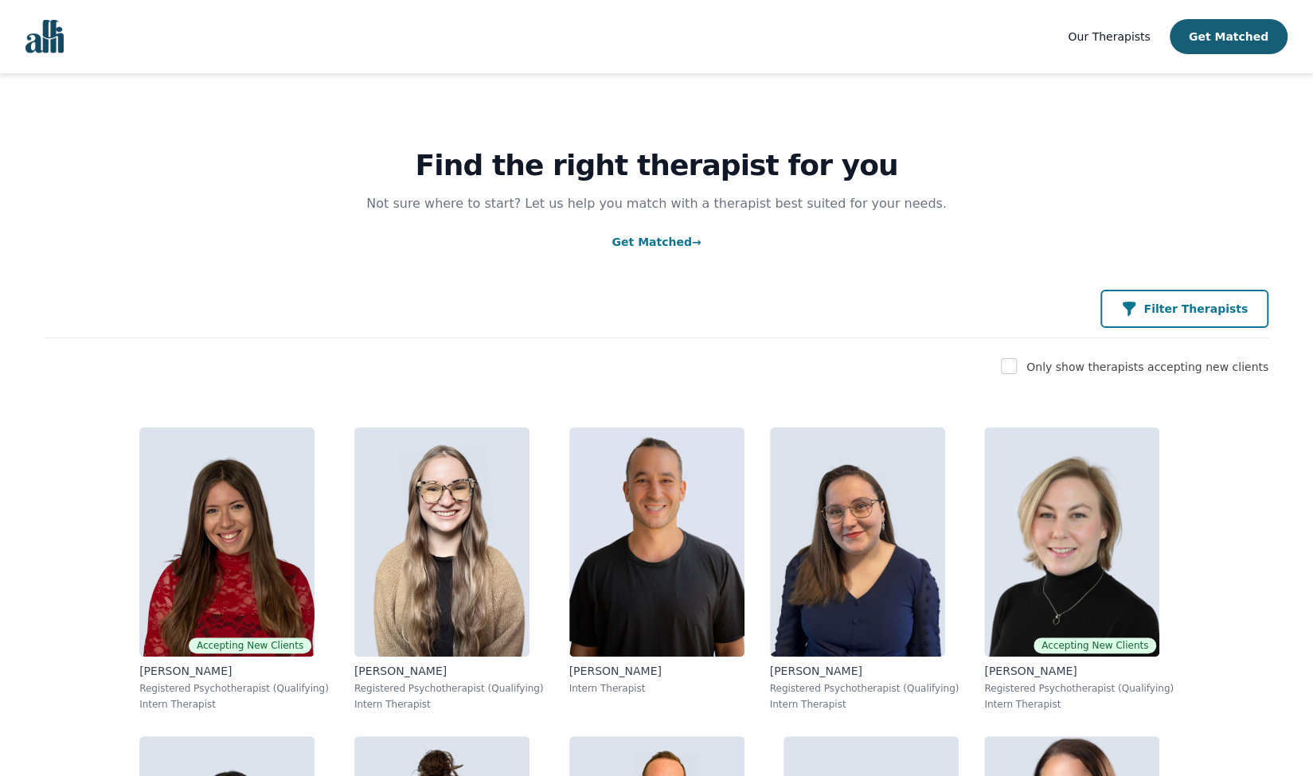
click at [1257, 307] on button "Filter Therapists" at bounding box center [1185, 309] width 168 height 38
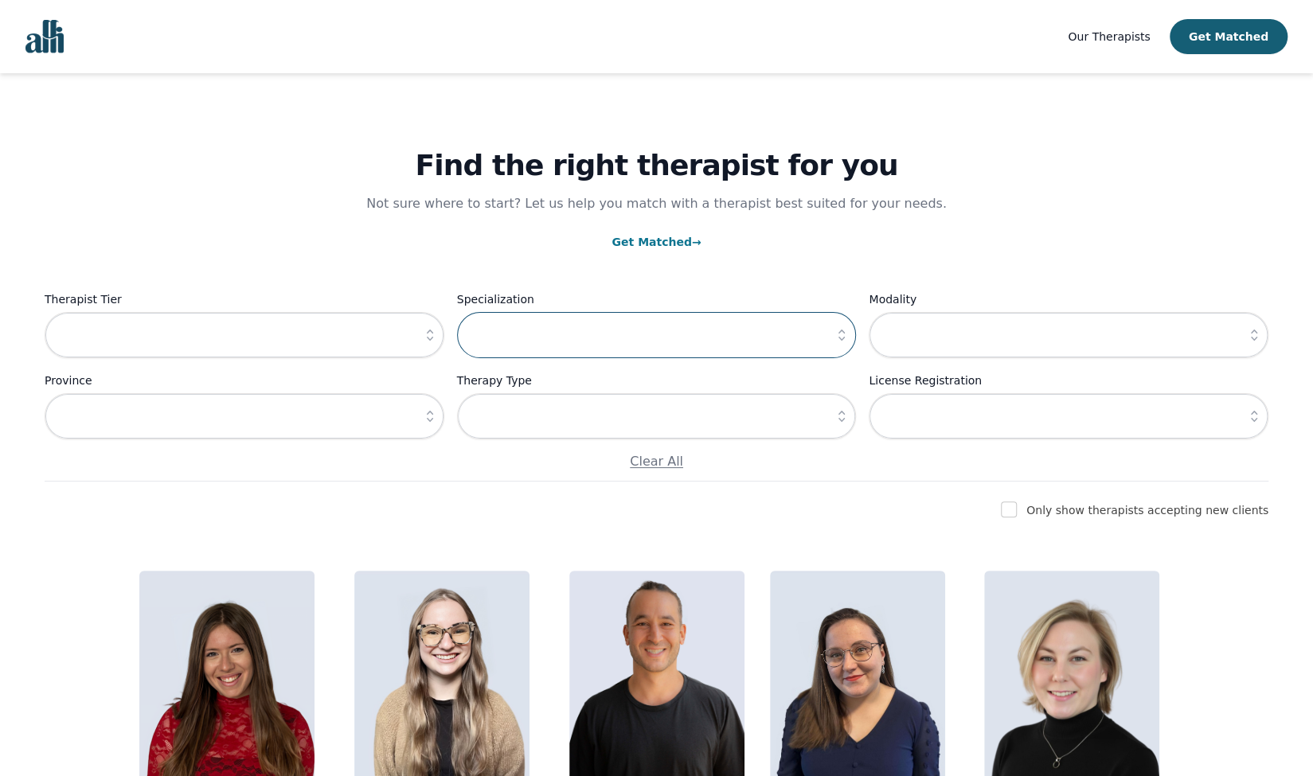
click at [551, 321] on input "text" at bounding box center [657, 335] width 400 height 46
click at [836, 335] on icon "button" at bounding box center [842, 335] width 16 height 16
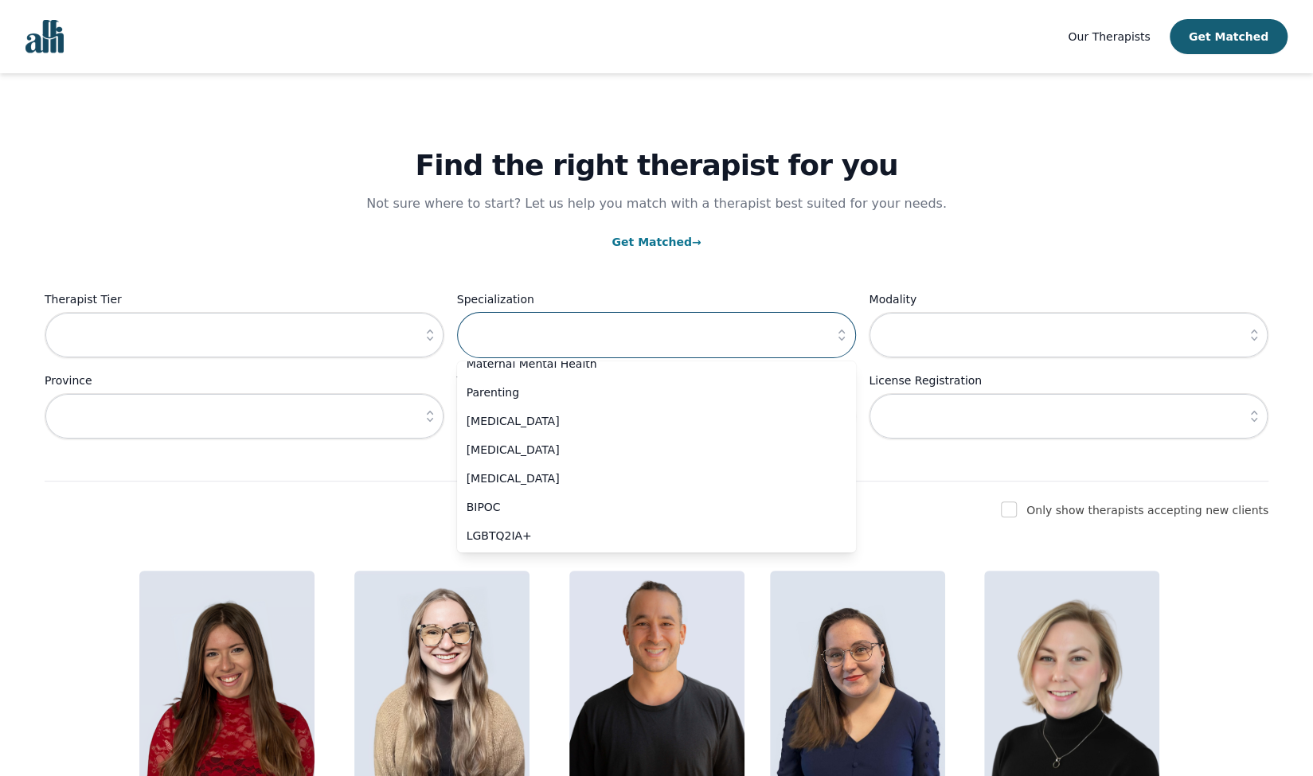
scroll to position [678, 0]
click at [526, 475] on span "[MEDICAL_DATA]" at bounding box center [648, 475] width 362 height 16
type input "[MEDICAL_DATA]"
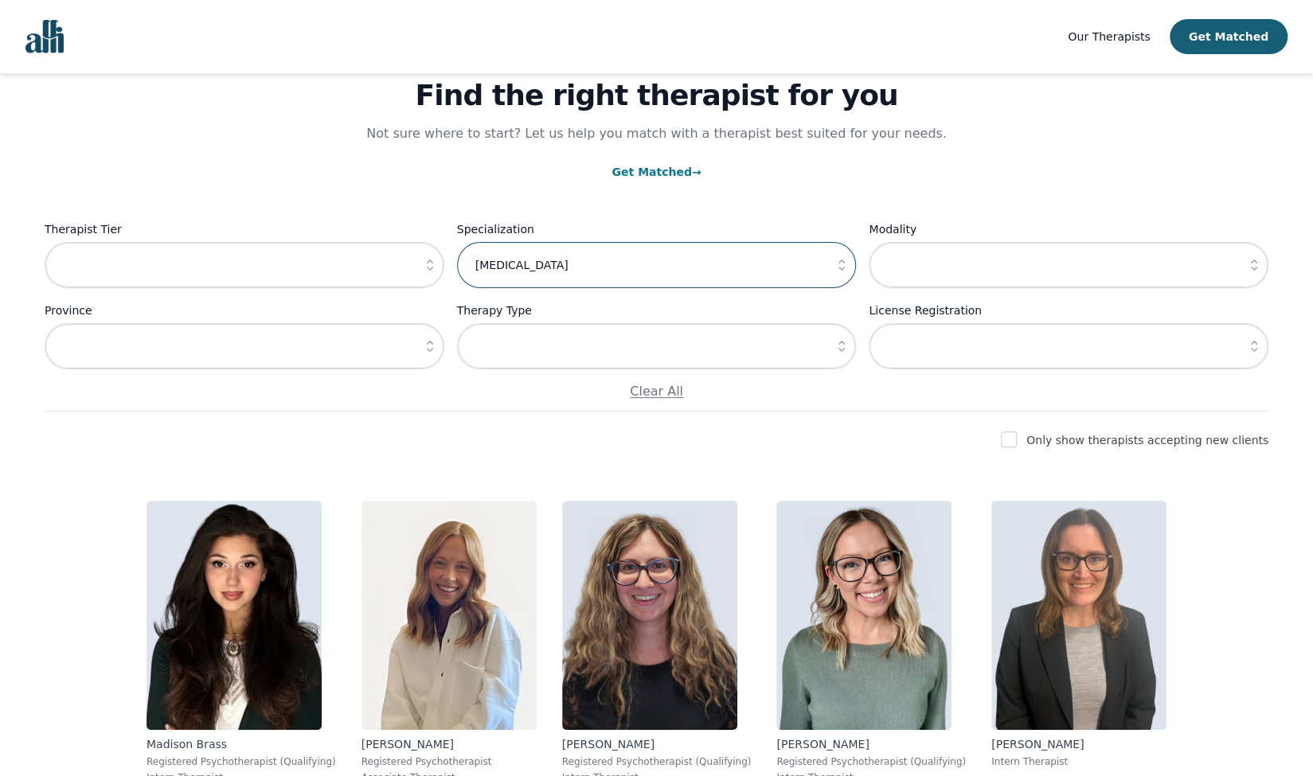
scroll to position [166, 0]
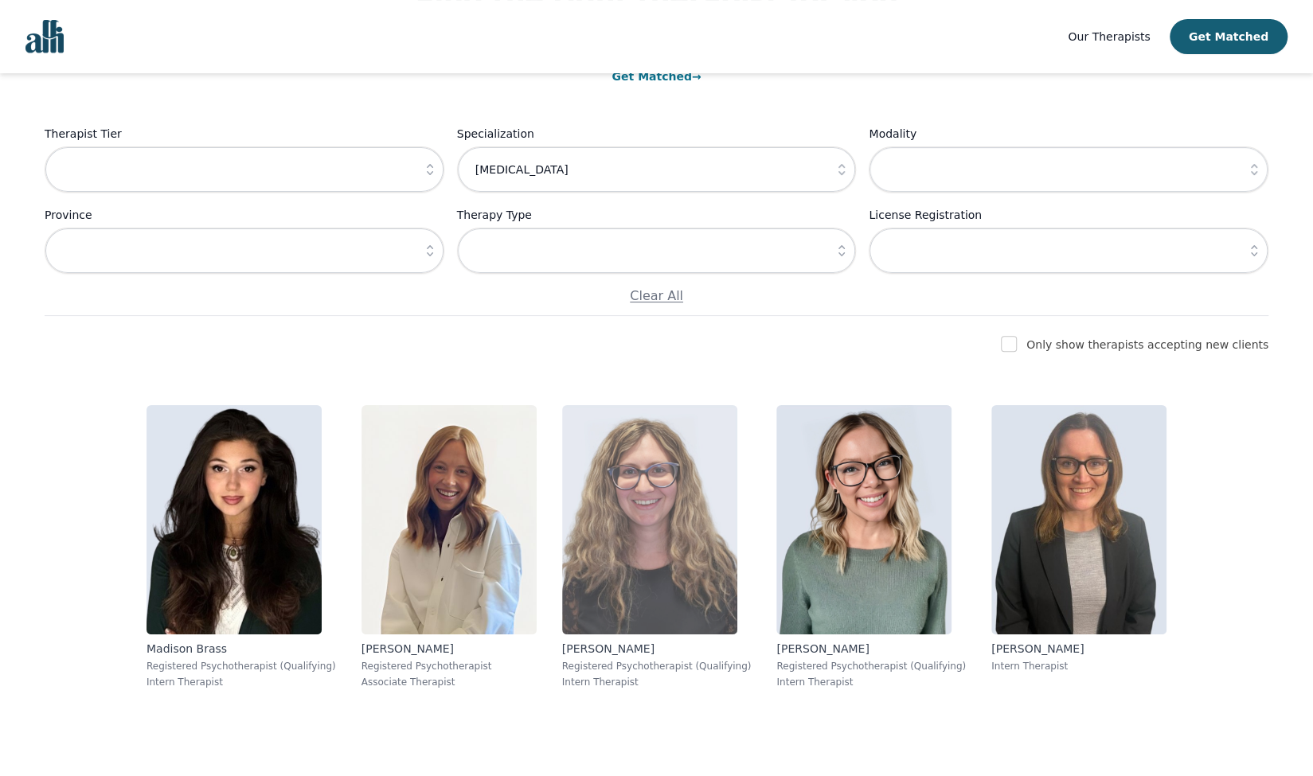
click at [678, 492] on img at bounding box center [649, 519] width 175 height 229
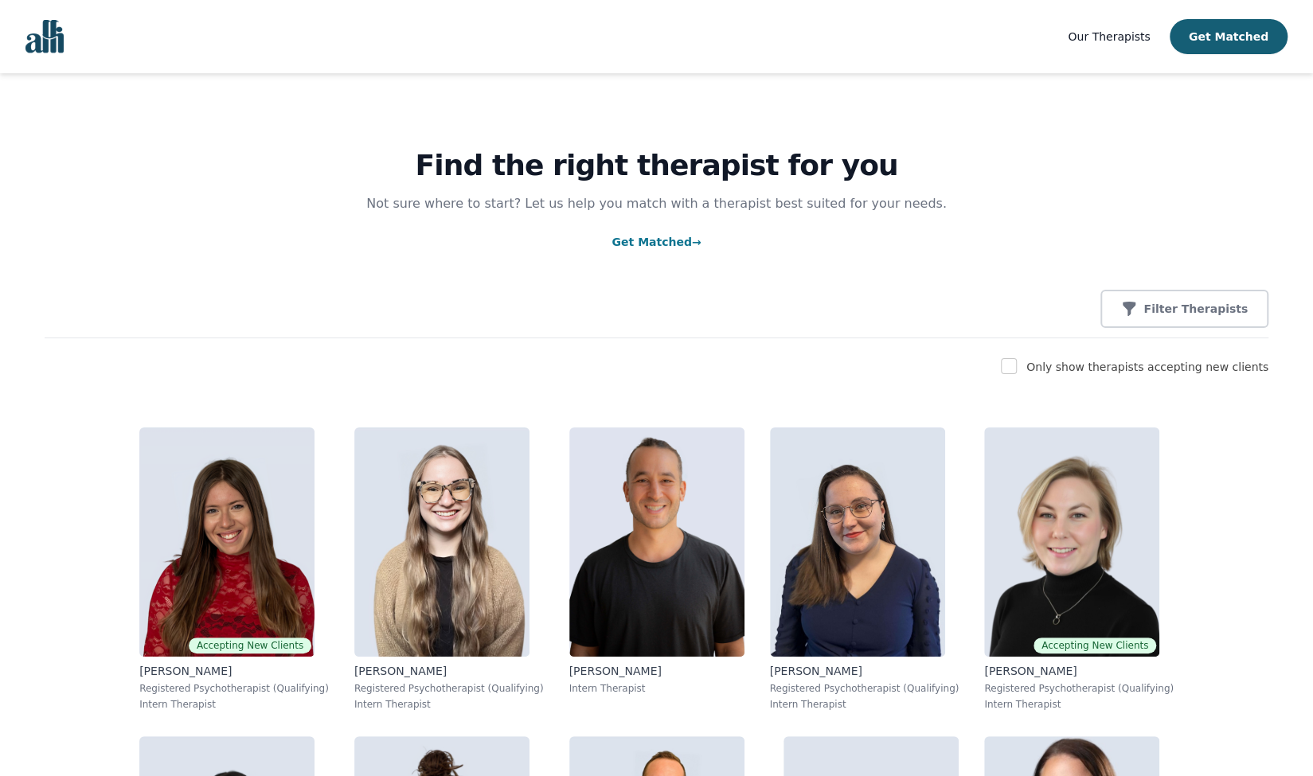
scroll to position [35, 0]
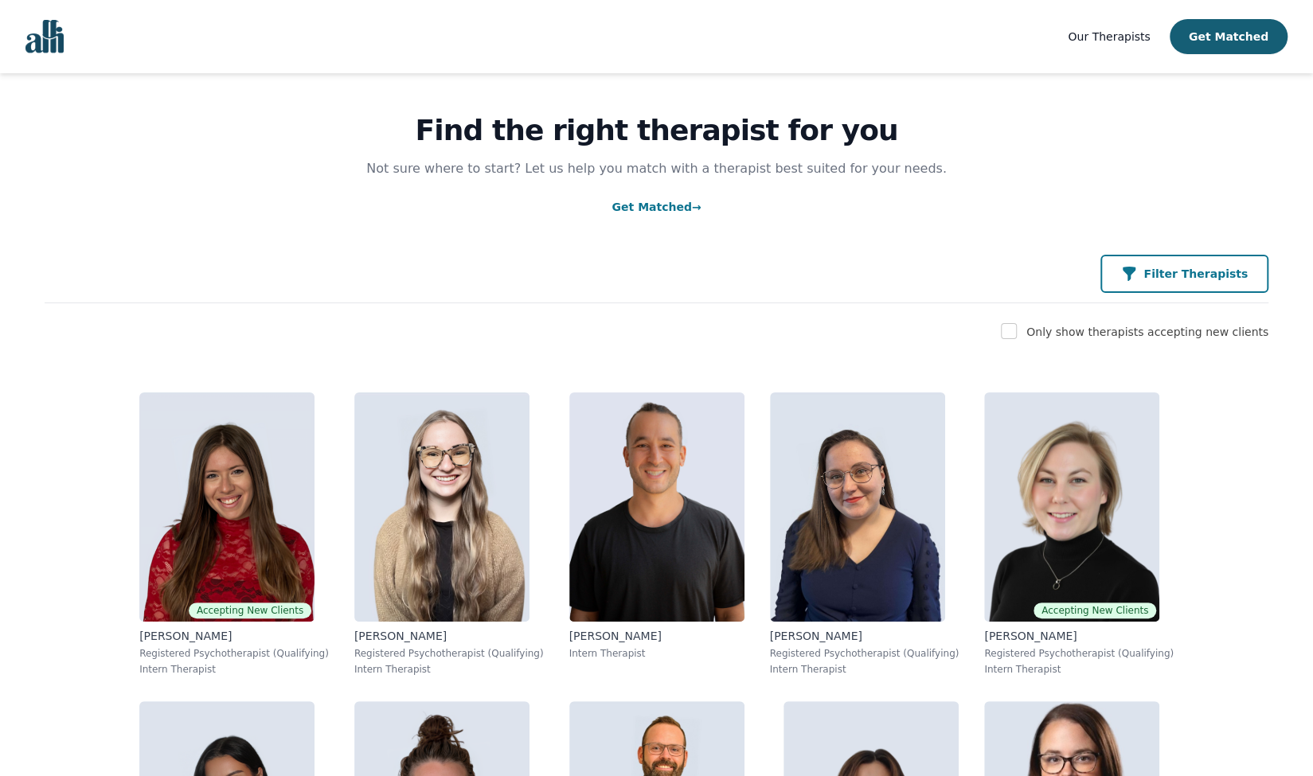
click at [1179, 283] on button "Filter Therapists" at bounding box center [1185, 274] width 168 height 38
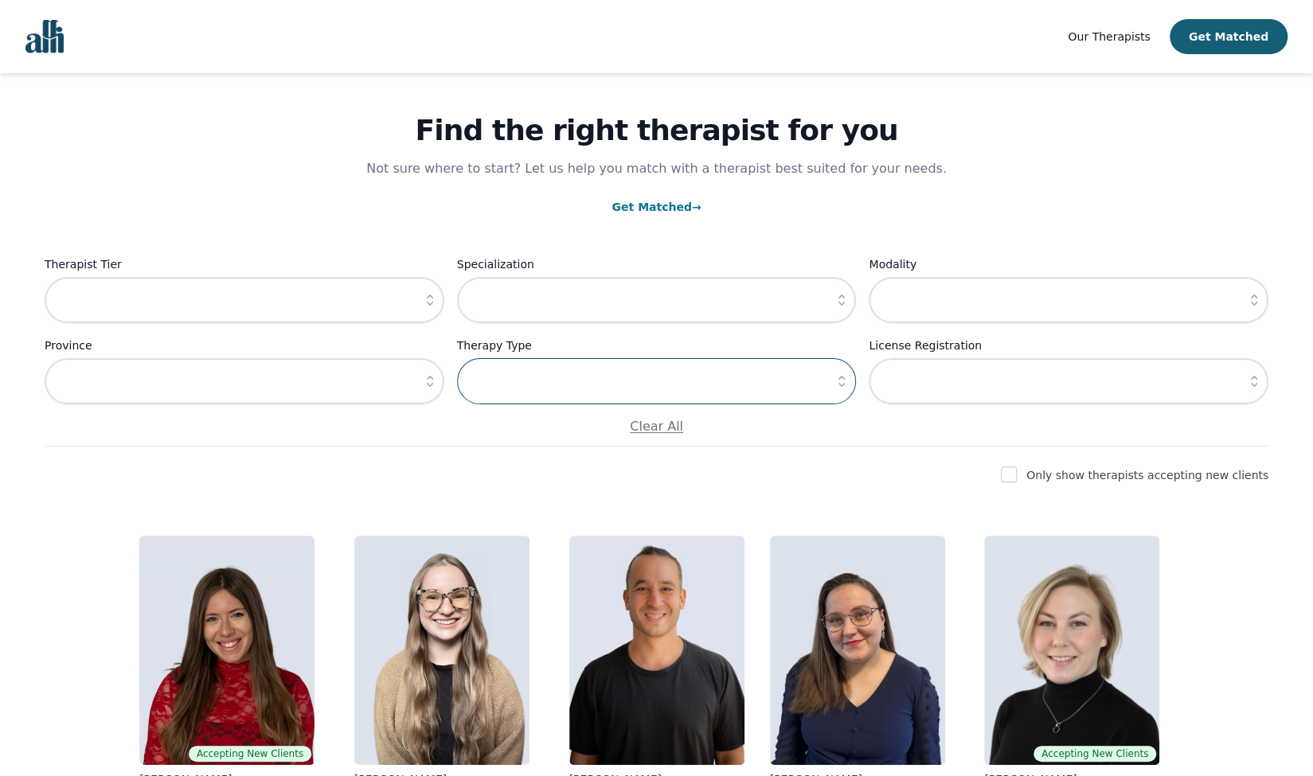
click at [686, 385] on input "text" at bounding box center [657, 381] width 400 height 46
click at [839, 380] on icon "button" at bounding box center [842, 381] width 16 height 16
click at [843, 300] on icon "button" at bounding box center [842, 300] width 16 height 16
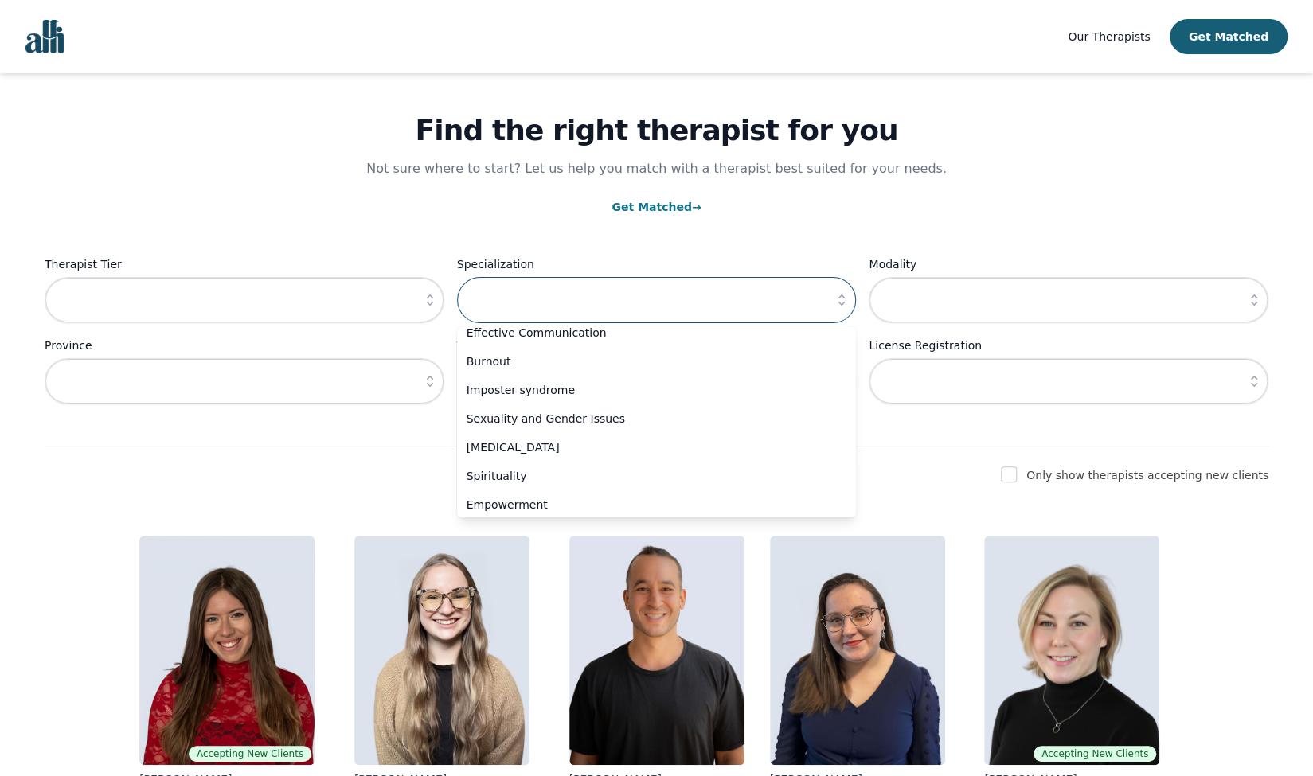
scroll to position [637, 0]
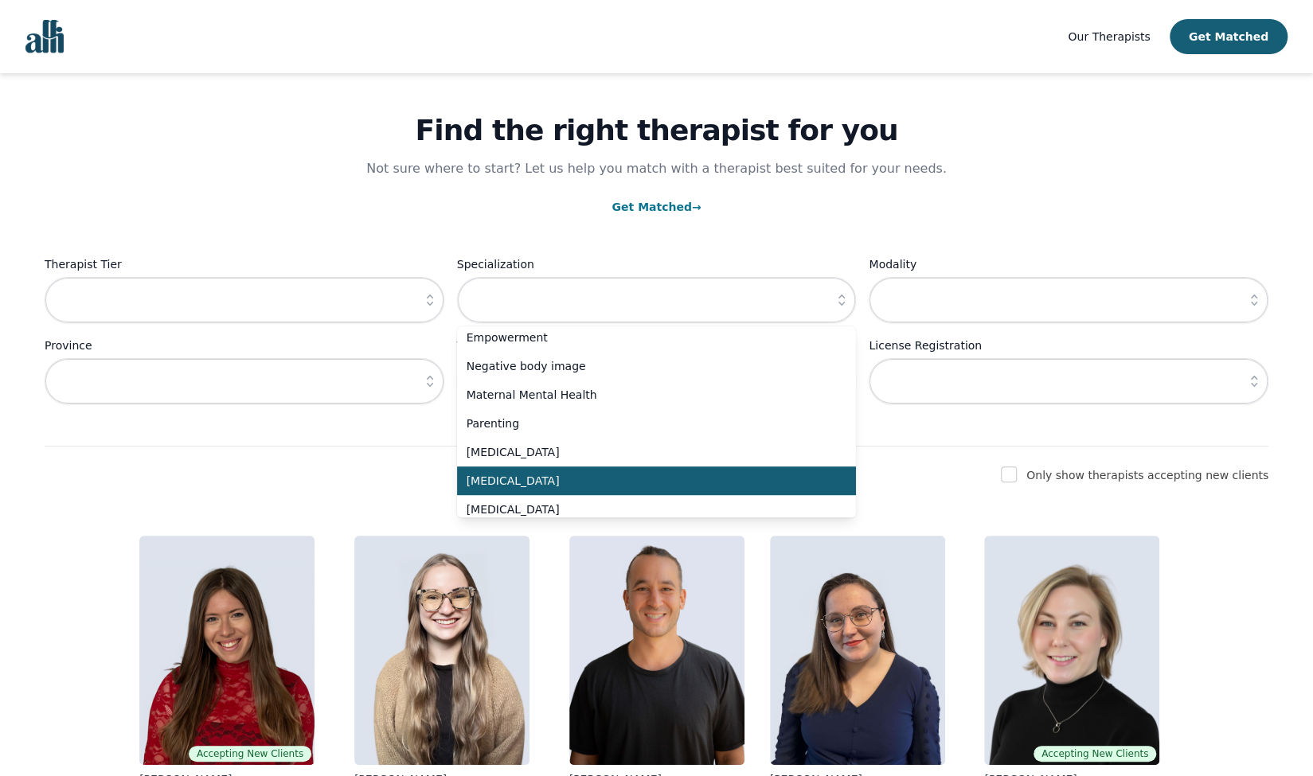
click at [497, 479] on span "[MEDICAL_DATA]" at bounding box center [648, 481] width 362 height 16
type input "[MEDICAL_DATA]"
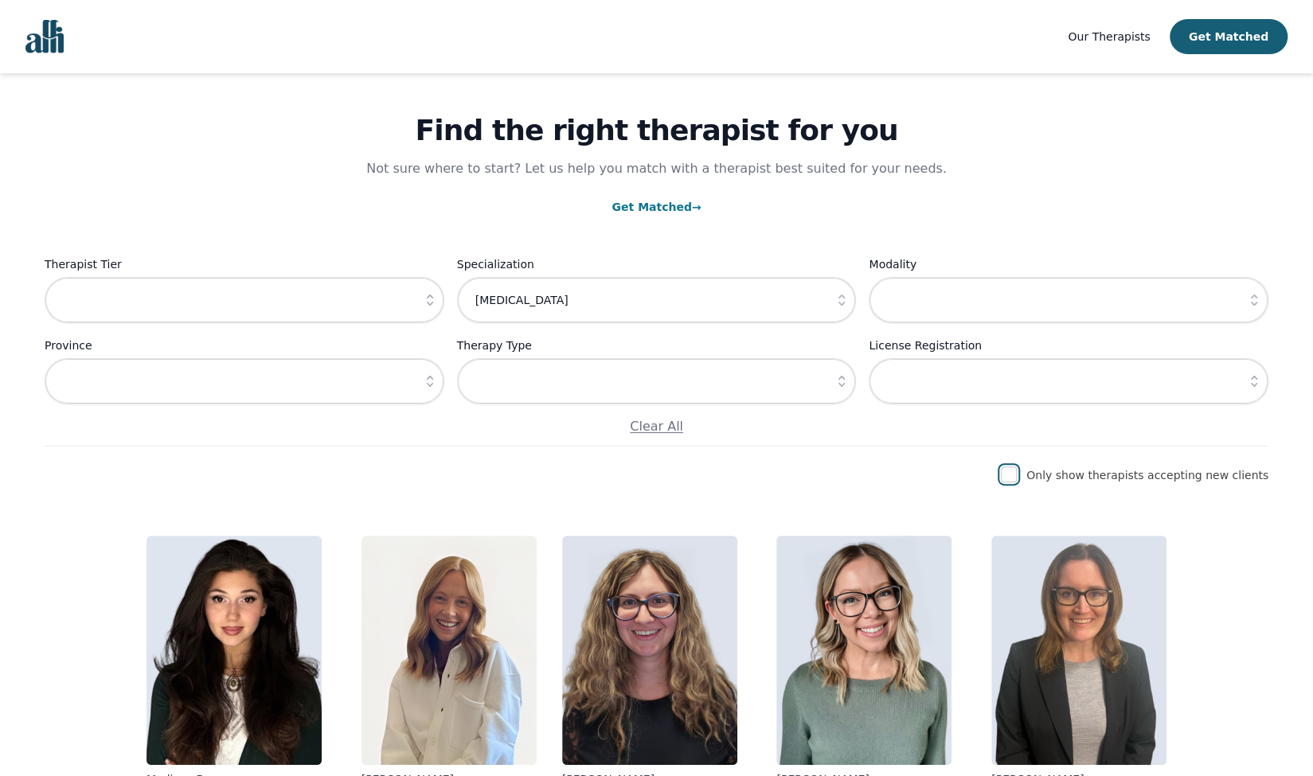
click at [1017, 473] on input "checkbox" at bounding box center [1009, 475] width 16 height 16
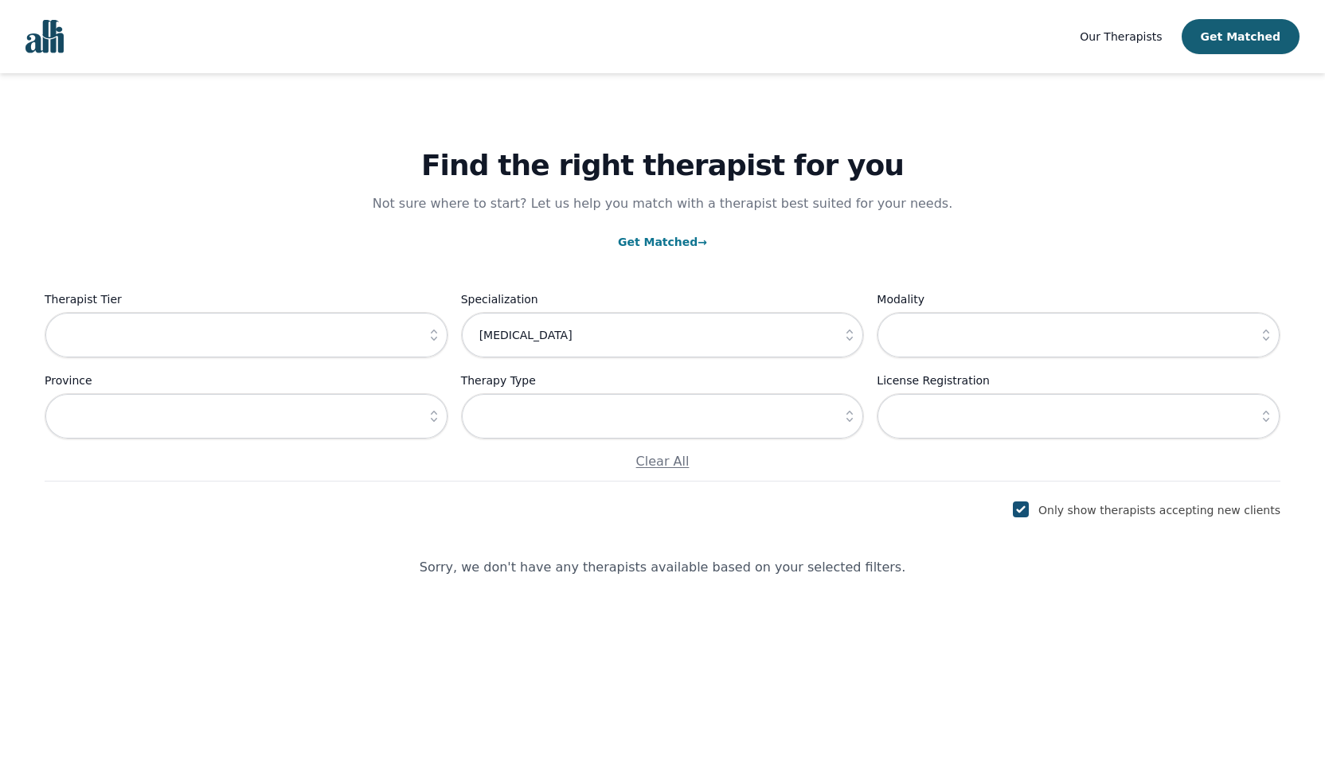
click at [1029, 510] on input "checkbox" at bounding box center [1021, 510] width 16 height 16
checkbox input "false"
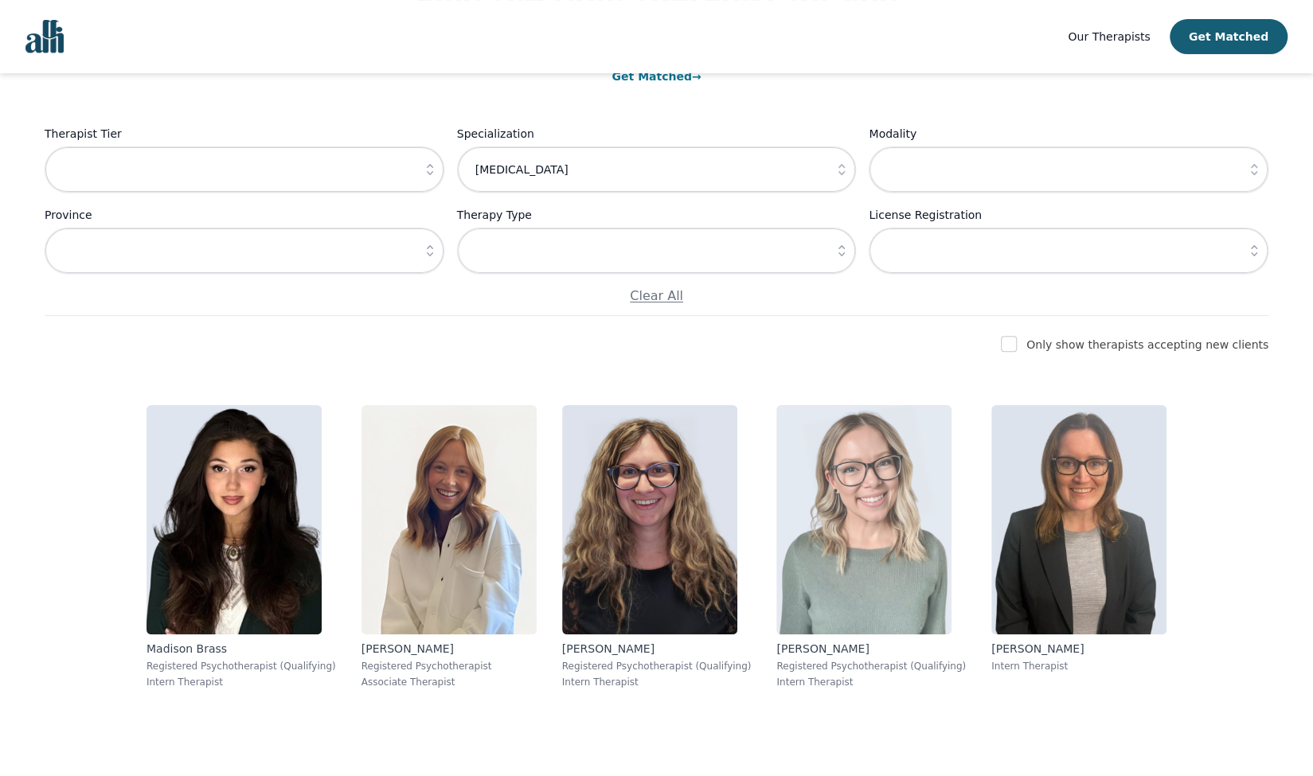
click at [926, 502] on img at bounding box center [863, 519] width 175 height 229
